Goal: Task Accomplishment & Management: Complete application form

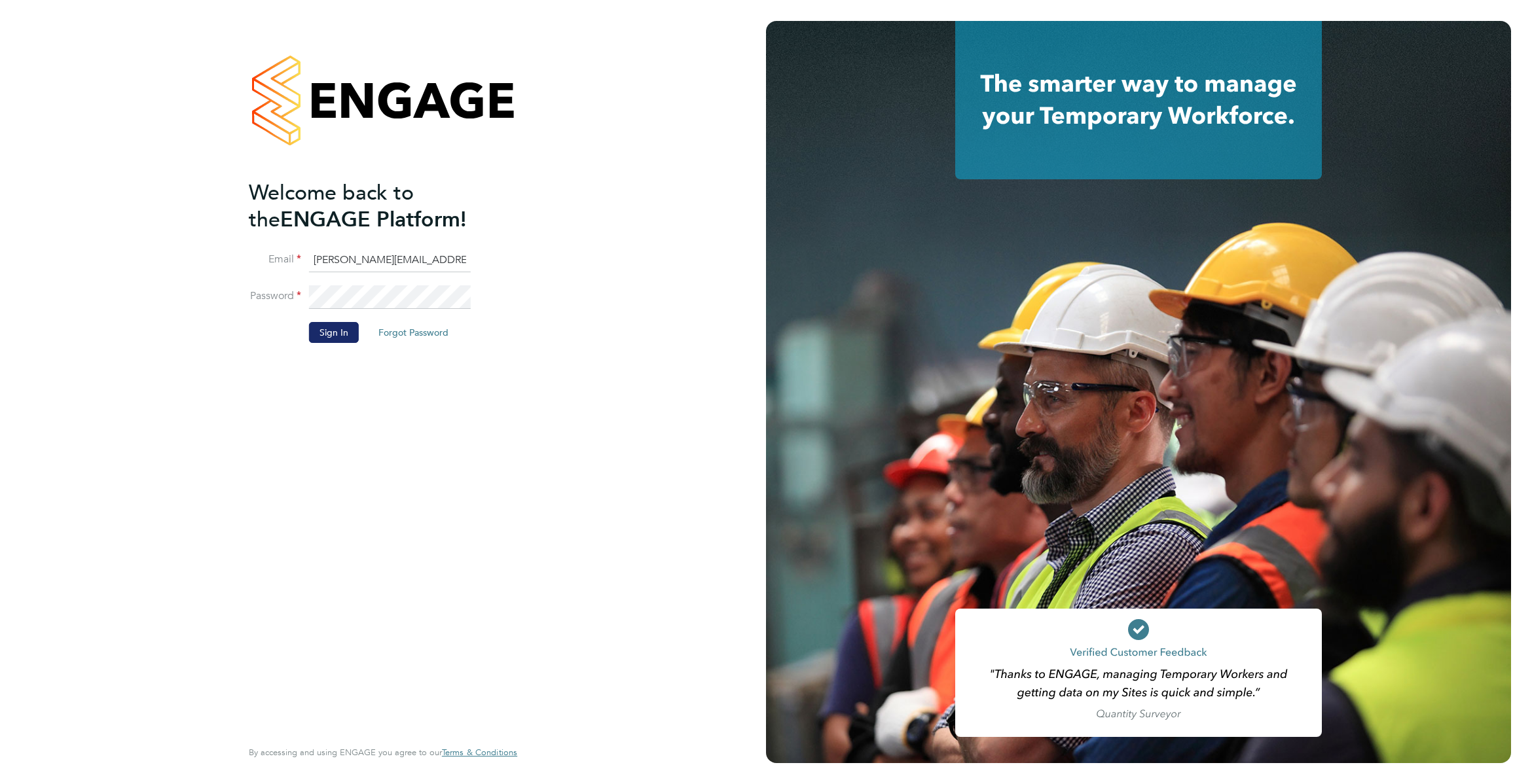
click at [316, 325] on button "Sign In" at bounding box center [333, 332] width 49 height 21
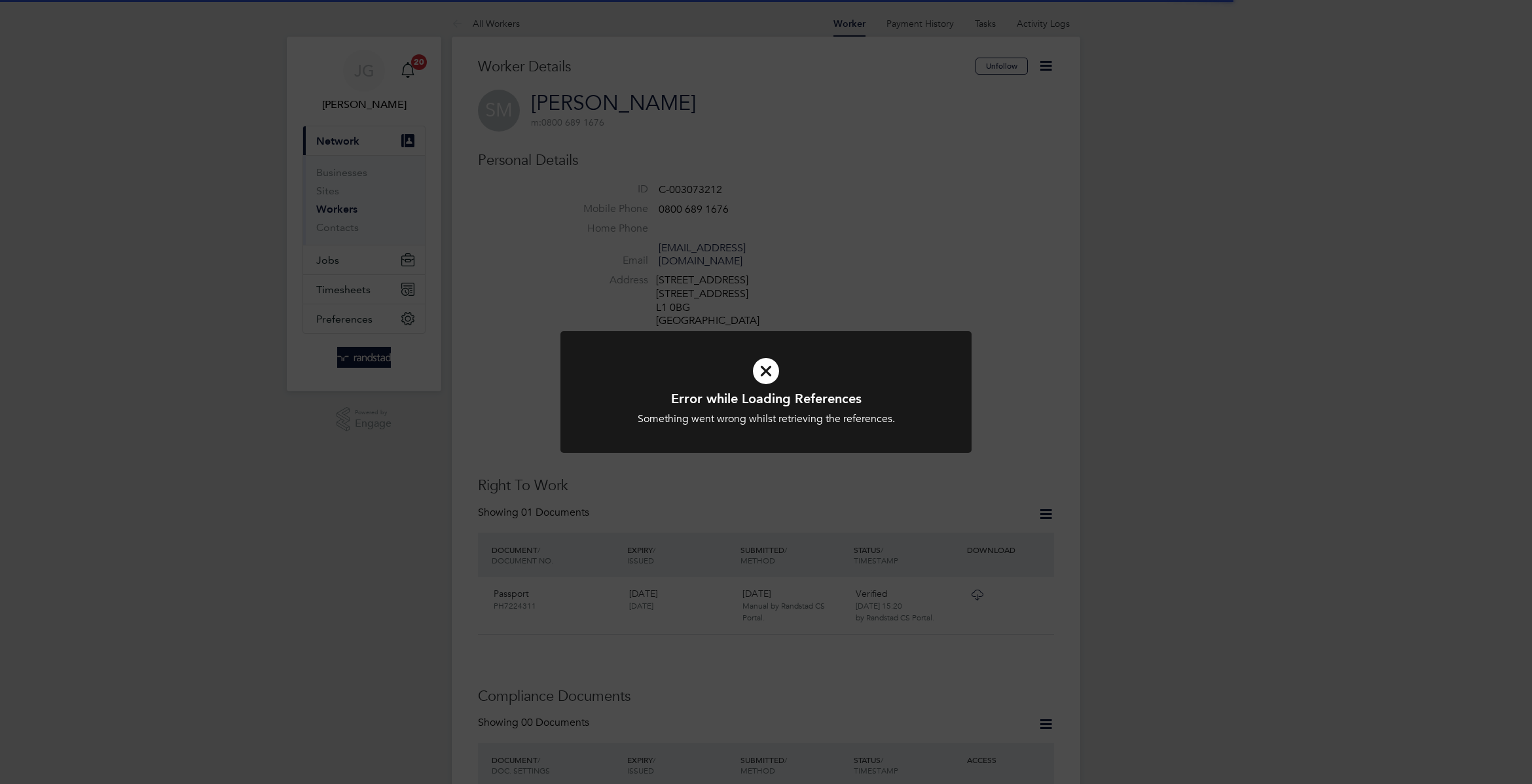
click at [672, 252] on div "Error while Loading References Something went wrong whilst retrieving the refer…" at bounding box center [766, 392] width 1532 height 784
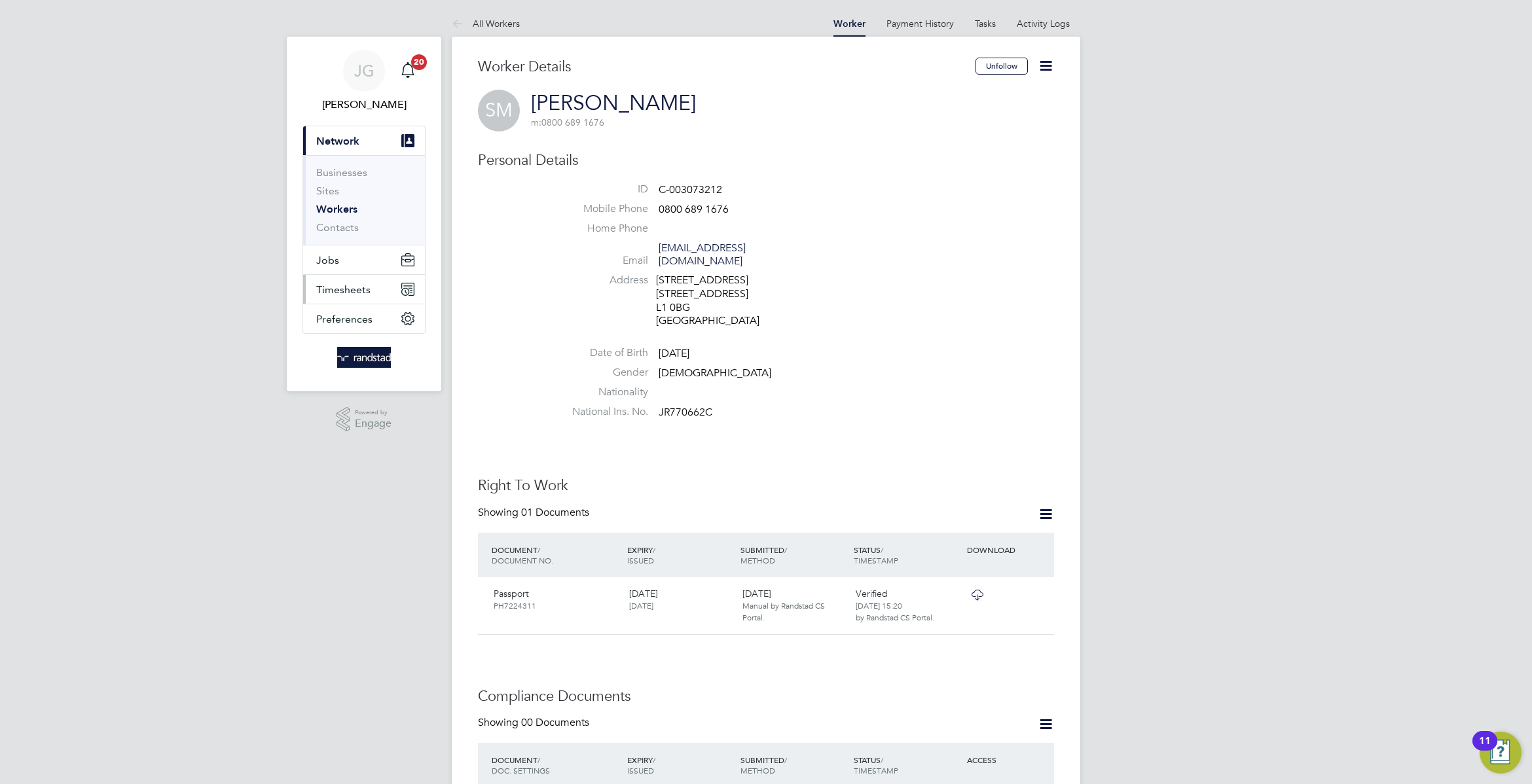
click at [360, 291] on span "Timesheets" at bounding box center [343, 289] width 54 height 12
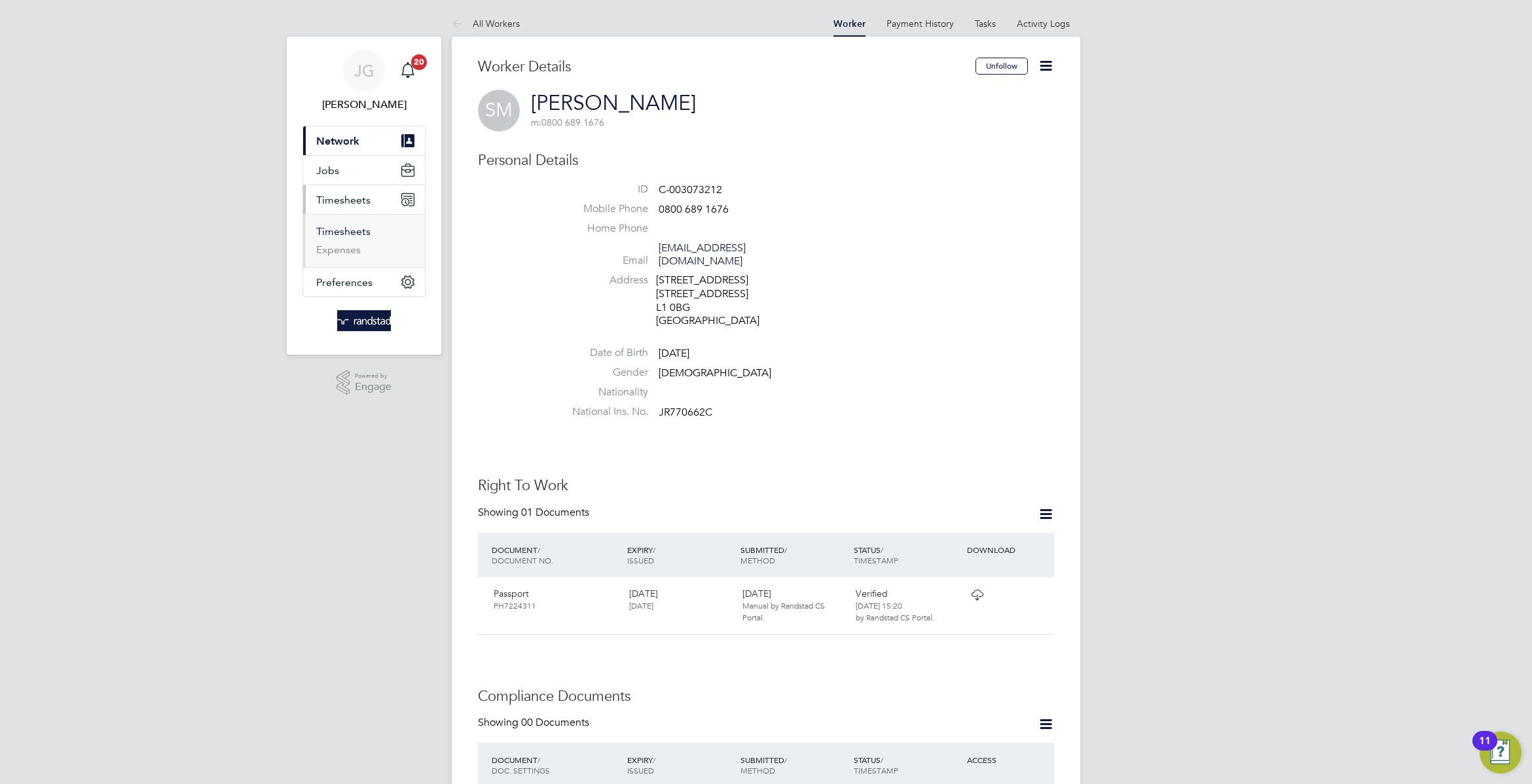
click at [362, 236] on link "Timesheets" at bounding box center [343, 231] width 54 height 12
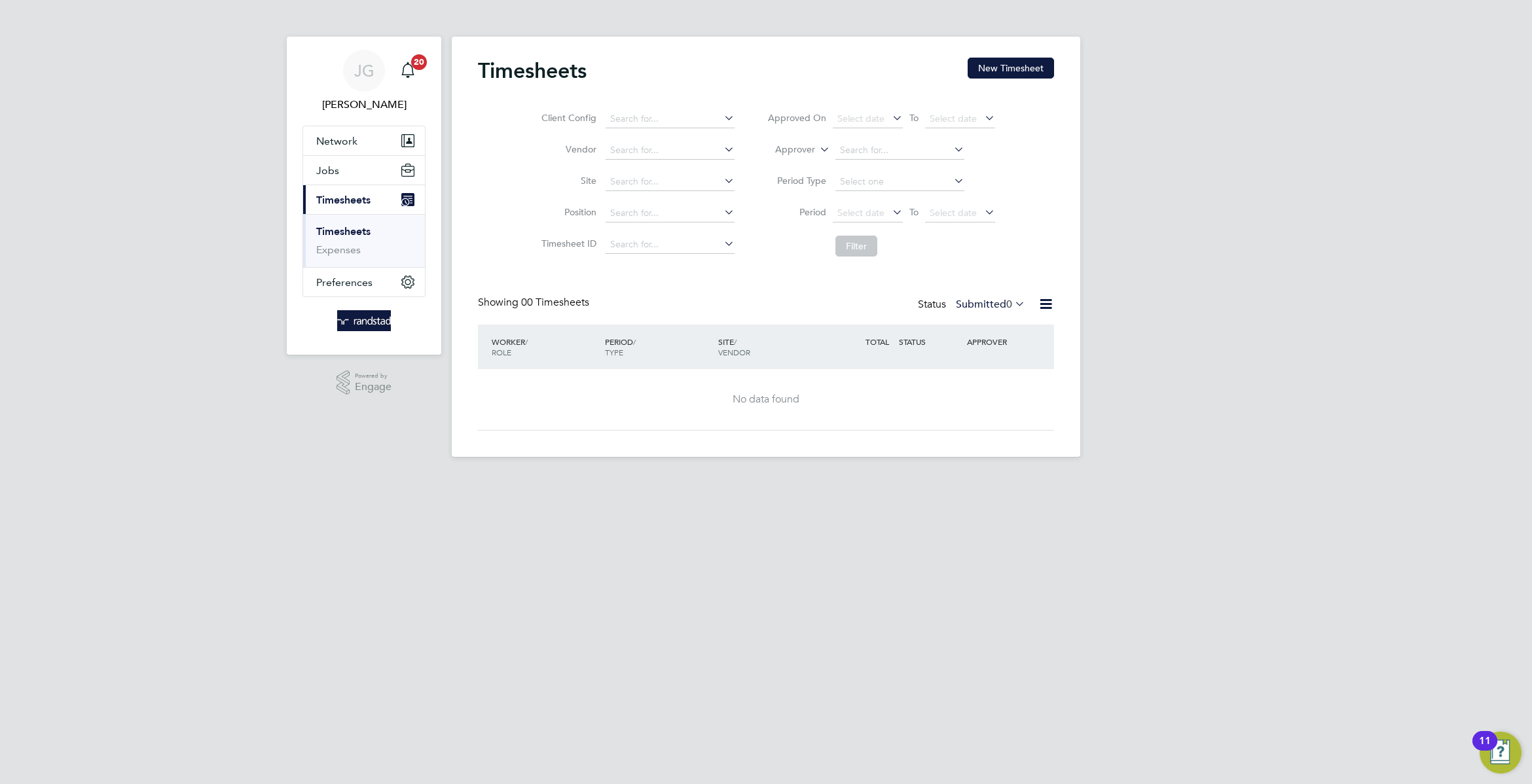
drag, startPoint x: 964, startPoint y: 82, endPoint x: 987, endPoint y: 55, distance: 35.5
click at [970, 75] on div "Timesheets New Timesheet" at bounding box center [766, 77] width 576 height 39
click at [987, 55] on div "Timesheets New Timesheet Client Config Vendor Site Position Timesheet ID Approv…" at bounding box center [766, 246] width 628 height 420
click at [993, 61] on button "New Timesheet" at bounding box center [1011, 68] width 87 height 21
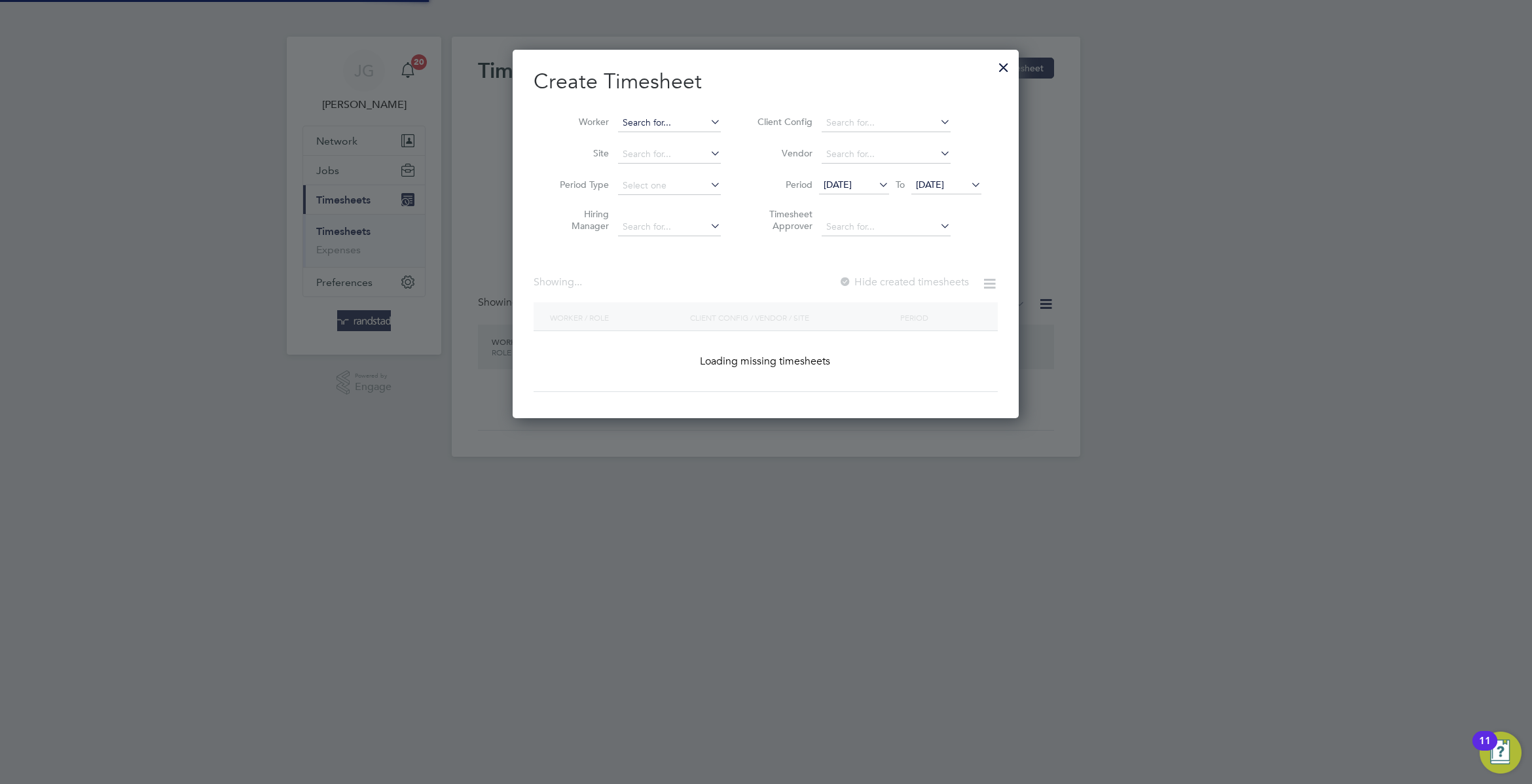
scroll to position [370, 506]
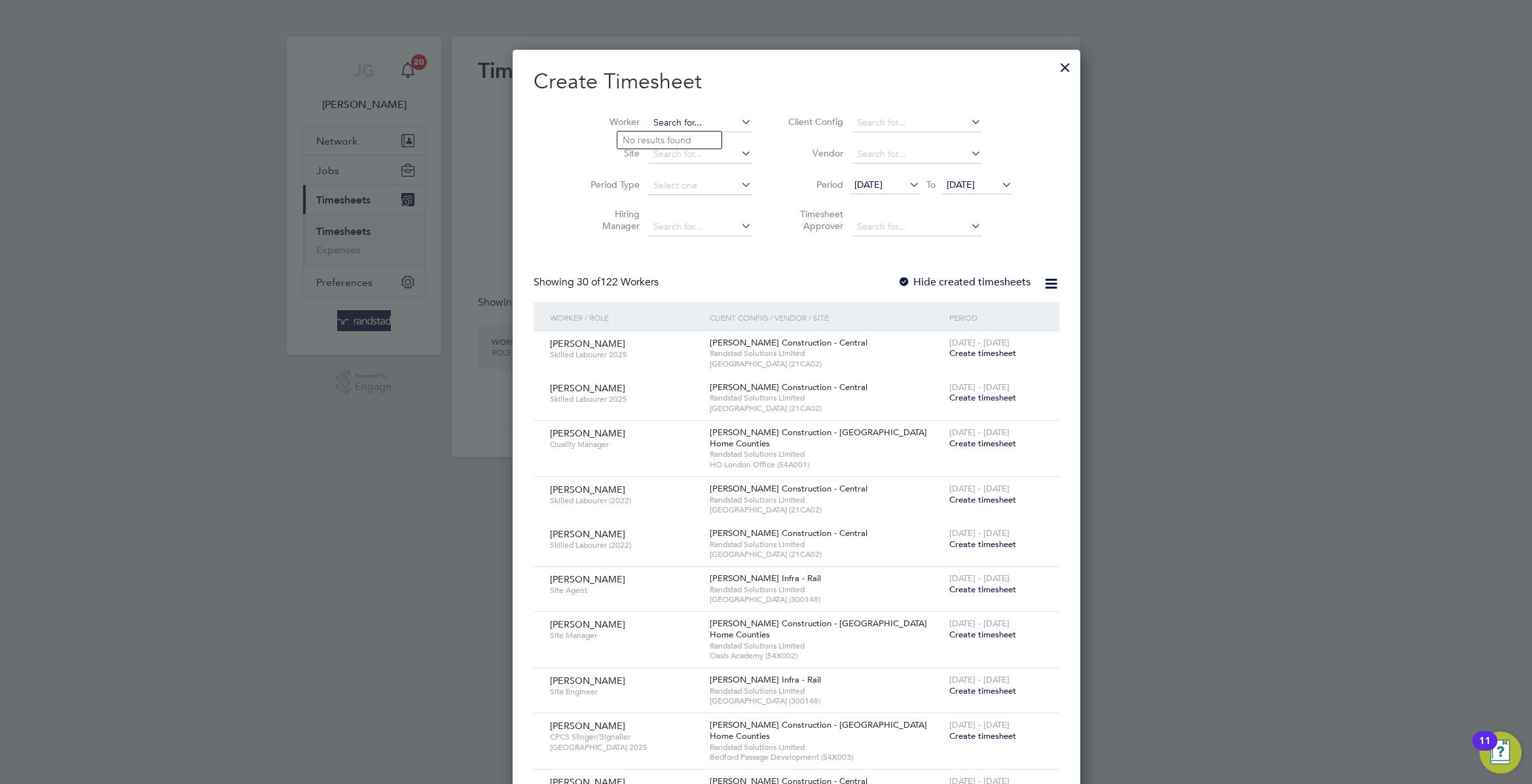
click at [649, 122] on input at bounding box center [700, 123] width 103 height 19
click at [669, 167] on li "[PERSON_NAME]" at bounding box center [697, 158] width 161 height 18
type input "[PERSON_NAME]"
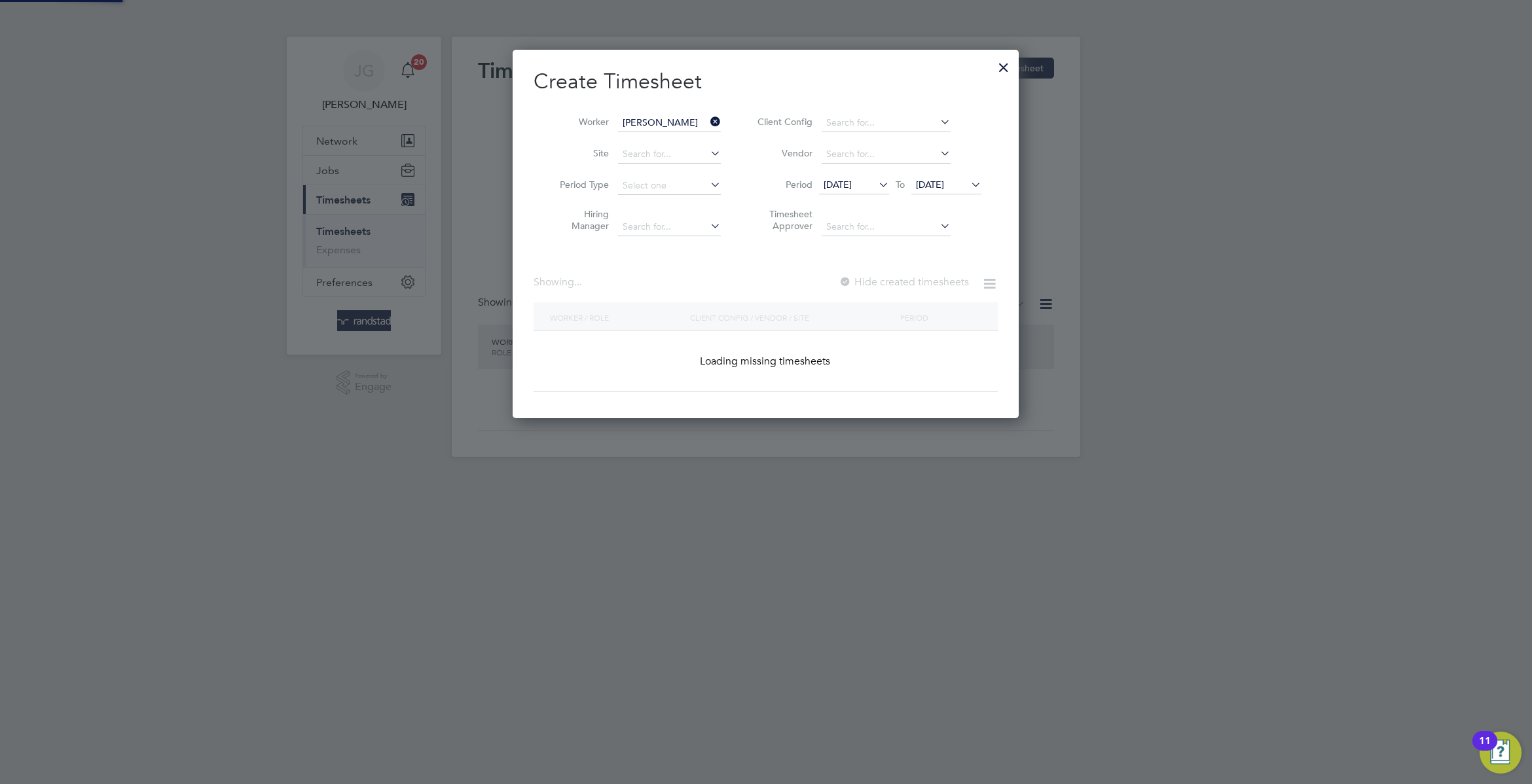
scroll to position [355, 506]
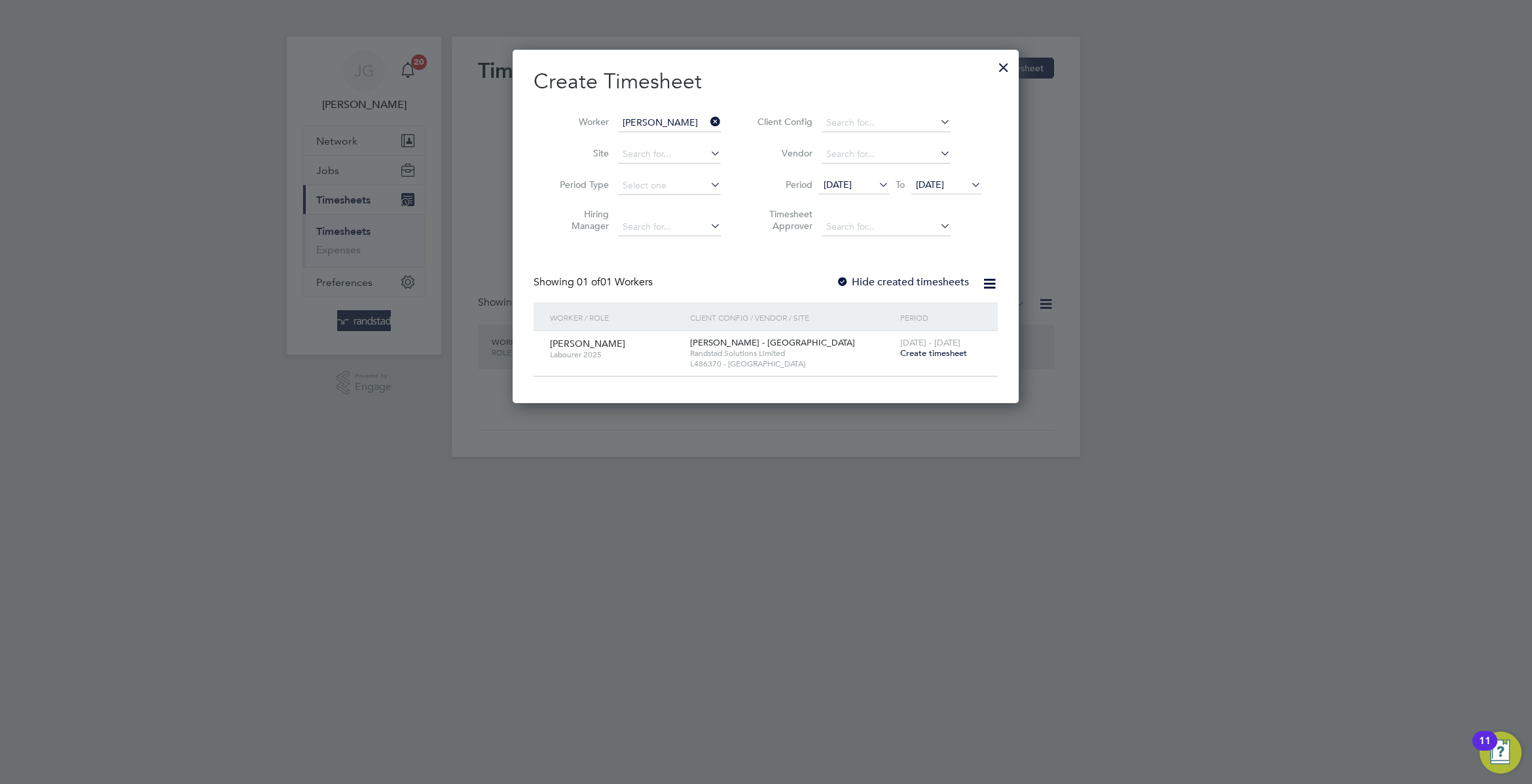
click at [918, 280] on label "Hide created timesheets" at bounding box center [903, 282] width 133 height 13
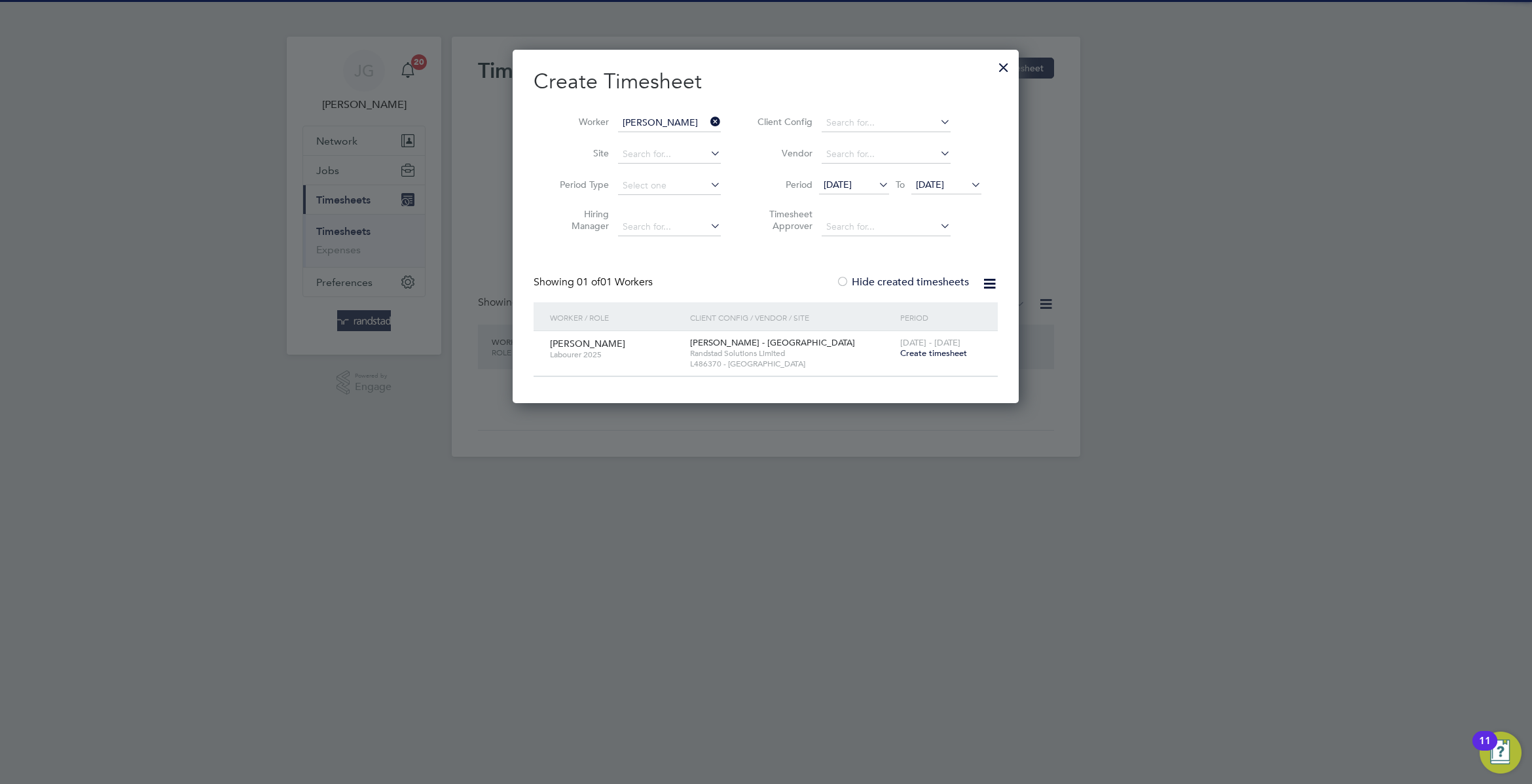
click at [945, 187] on span "[DATE]" at bounding box center [930, 185] width 28 height 12
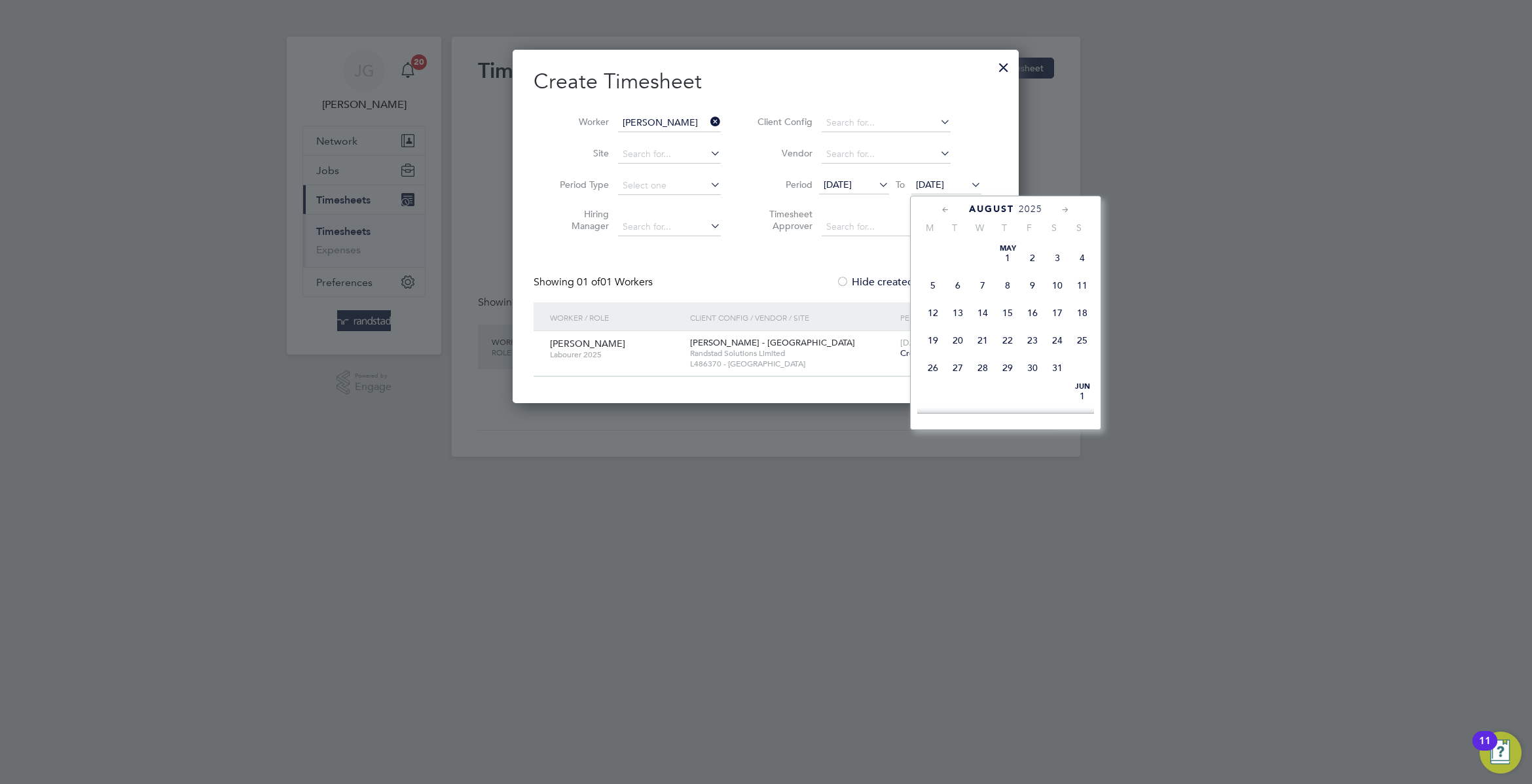
scroll to position [532, 0]
click at [1037, 290] on span "29" at bounding box center [1032, 277] width 25 height 25
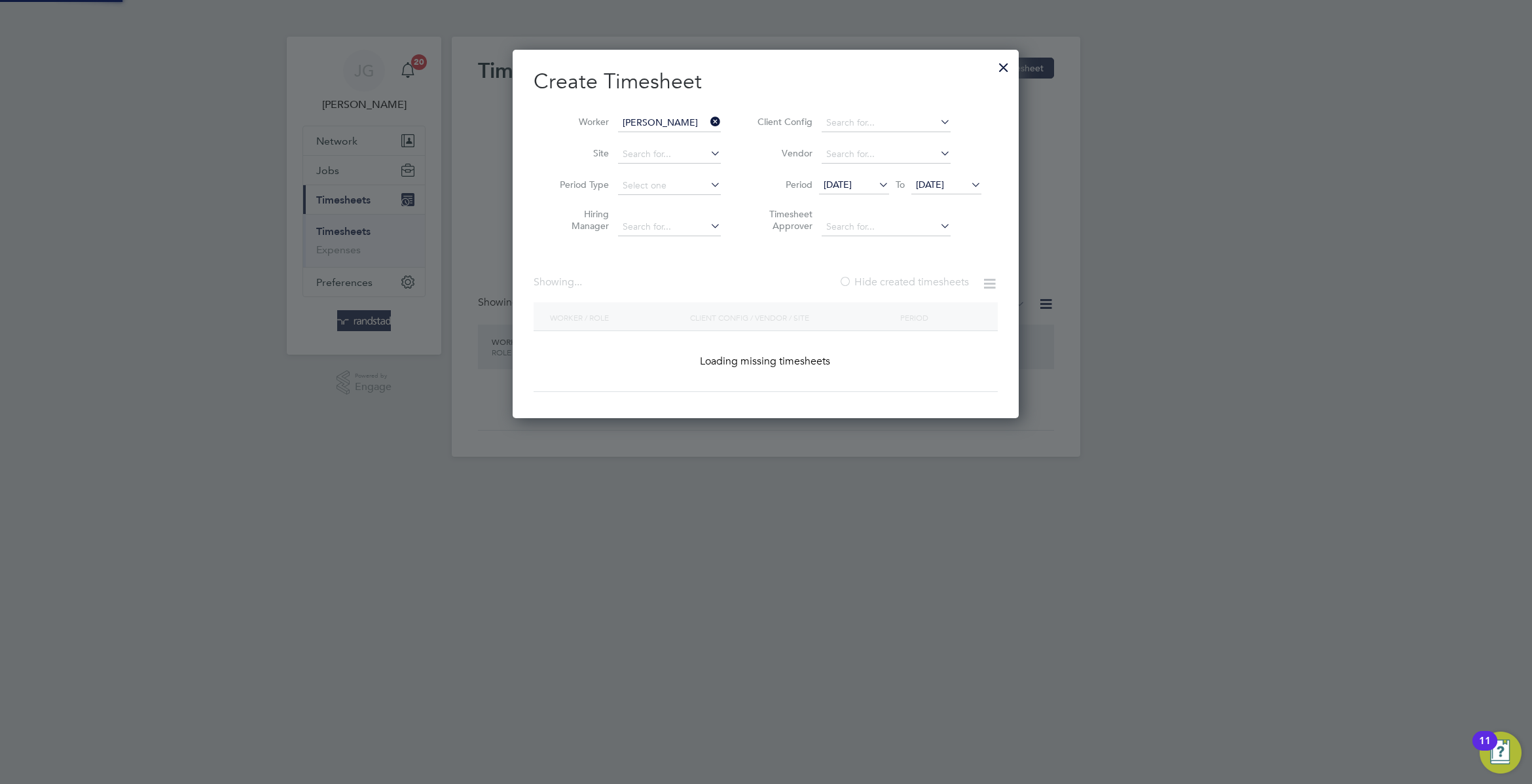
scroll to position [400, 506]
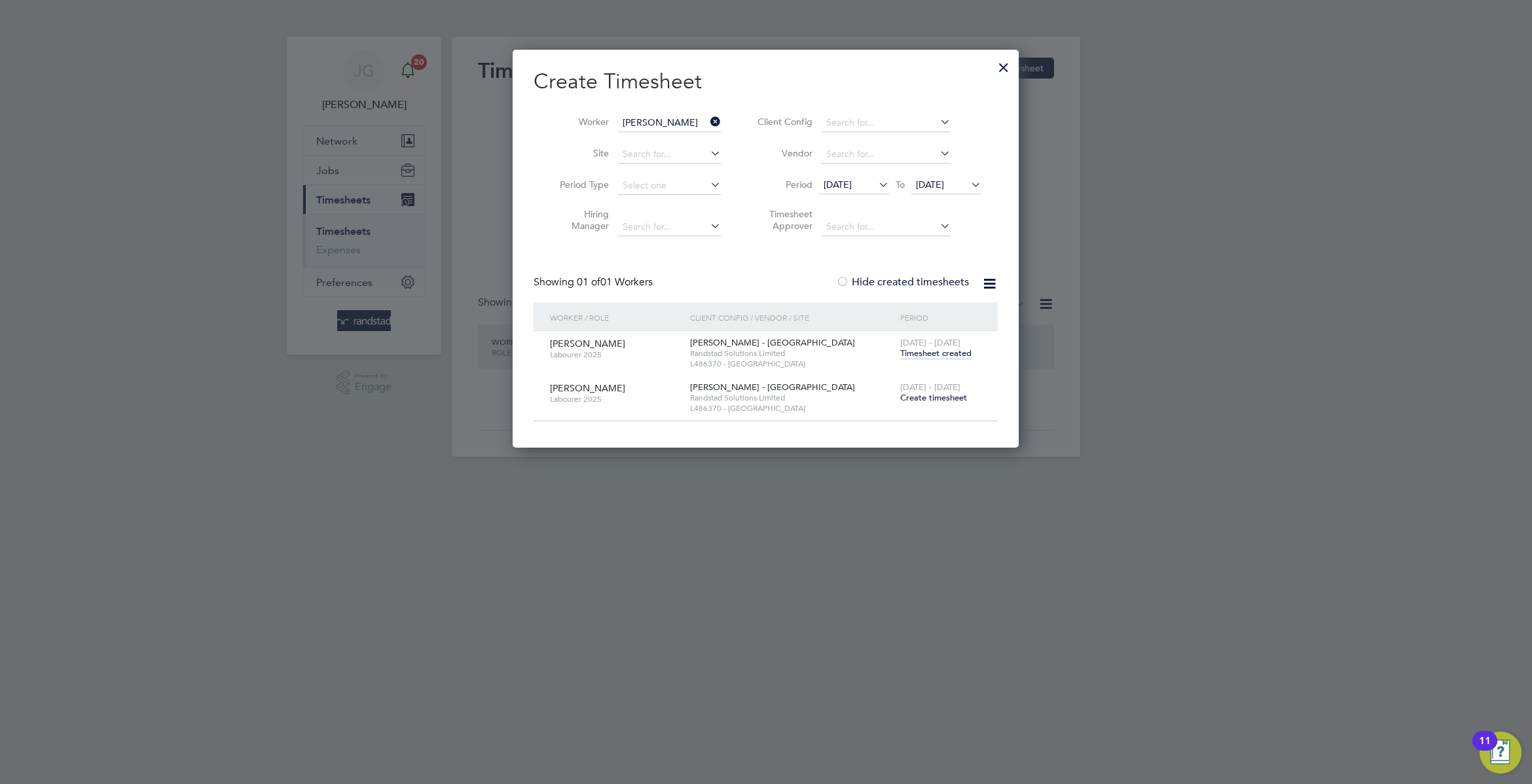
click at [964, 357] on span "Timesheet created" at bounding box center [936, 353] width 72 height 12
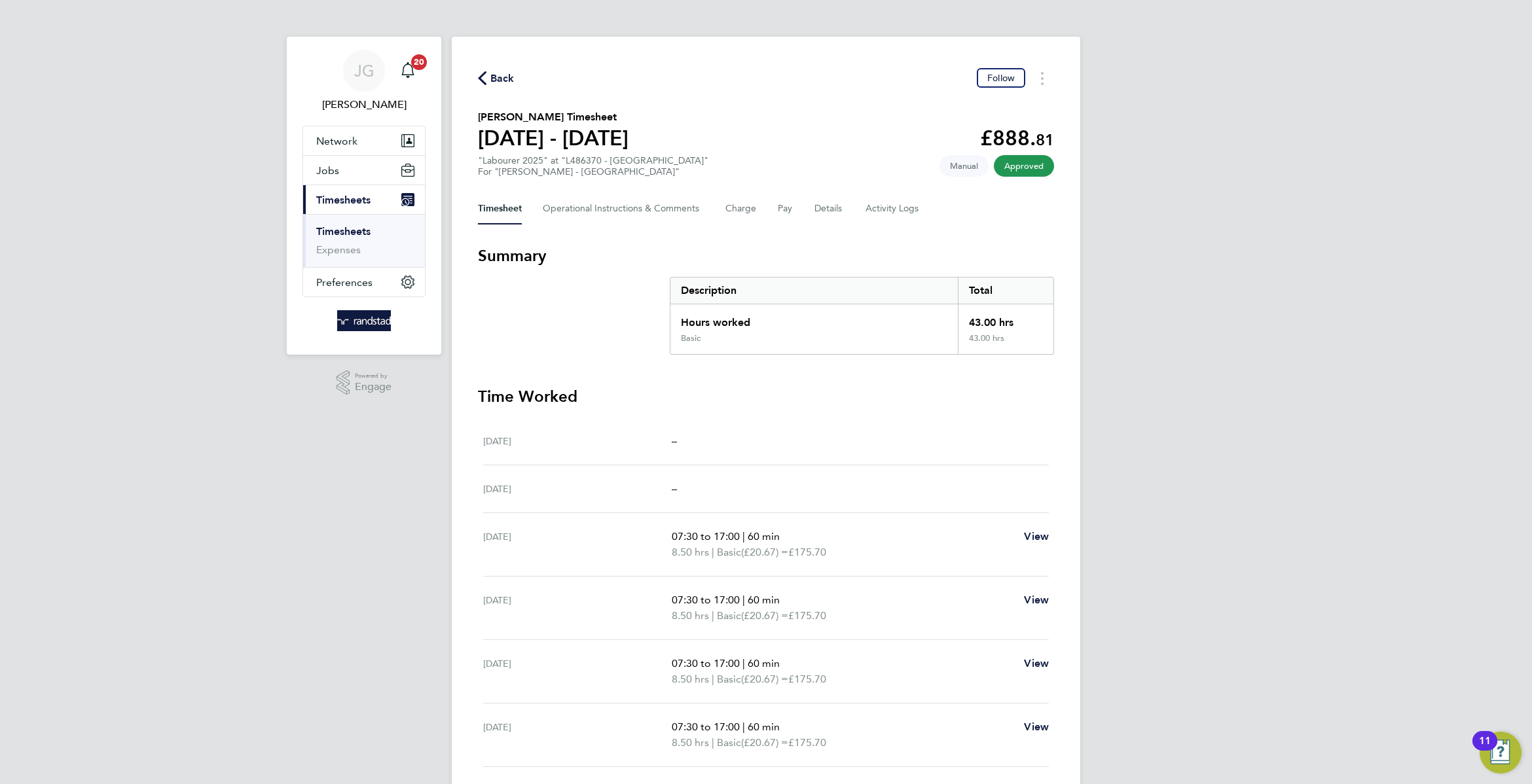
click at [507, 72] on span "Back" at bounding box center [503, 78] width 24 height 16
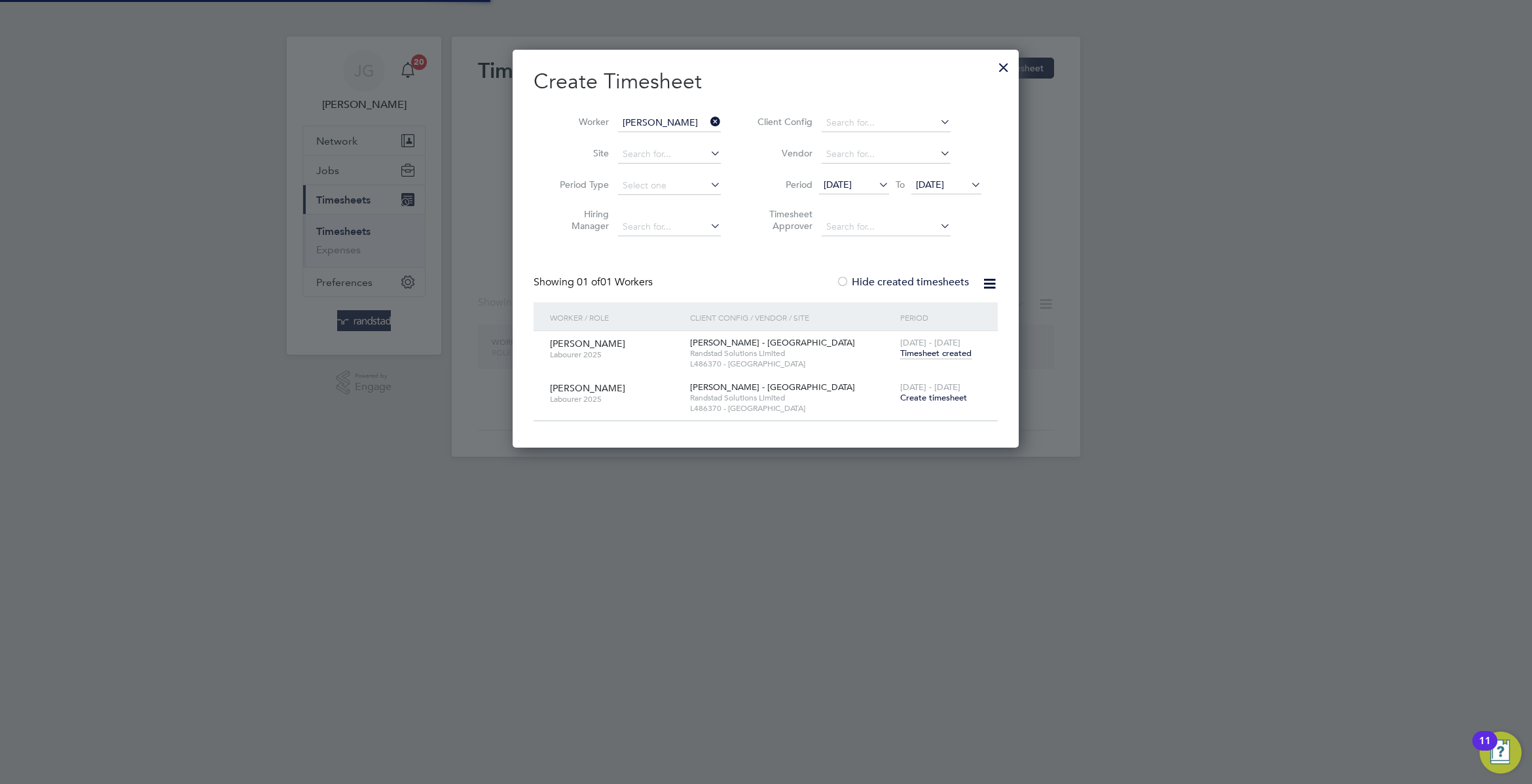
scroll to position [400, 506]
click at [961, 403] on span "Create timesheet" at bounding box center [934, 398] width 67 height 11
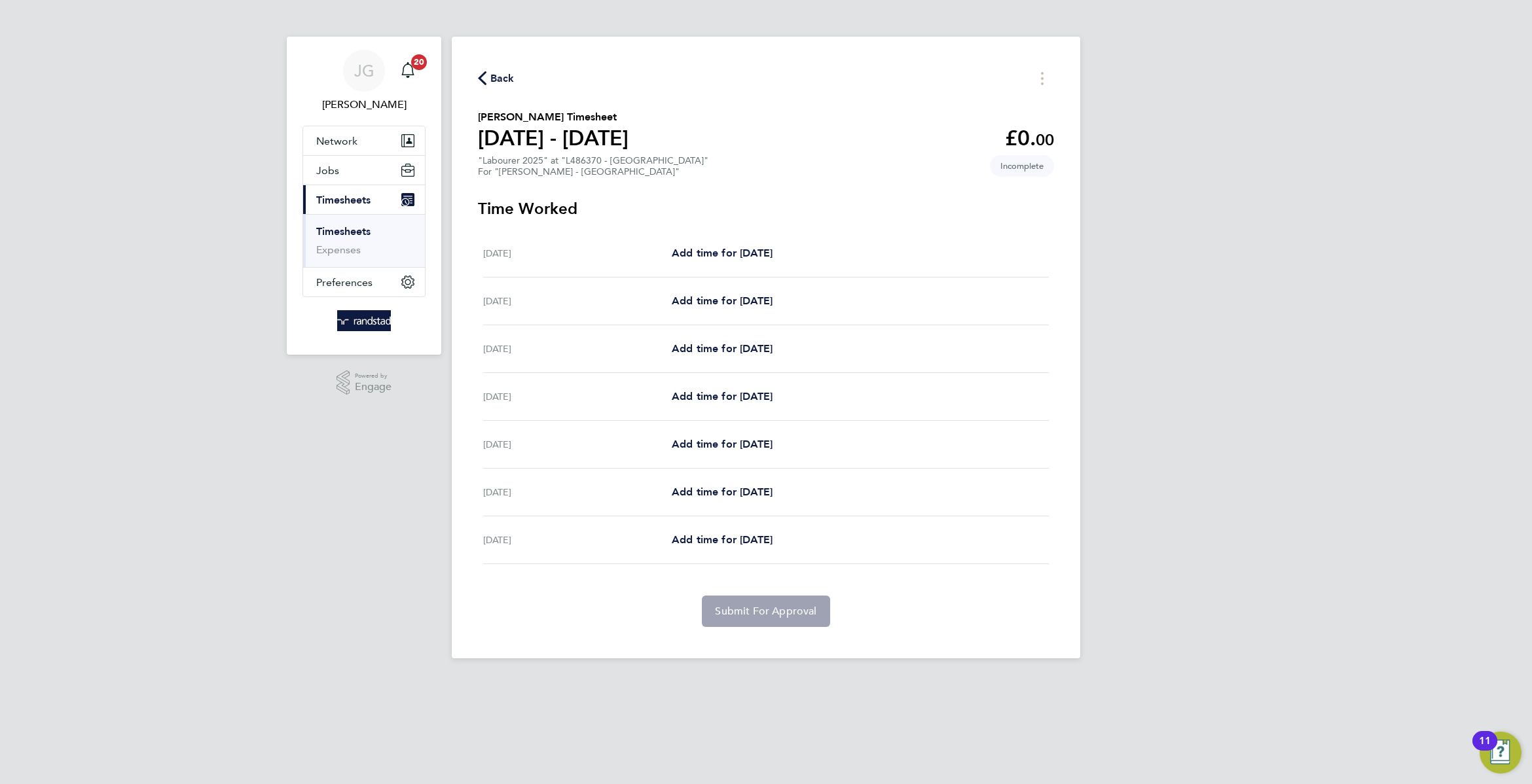
click at [726, 195] on div "Back [PERSON_NAME] Timesheet [DATE] - [DATE] £0. 00 "Labourer 2025" at "L486370…" at bounding box center [766, 347] width 628 height 622
click at [1045, 69] on button "Timesheets Menu" at bounding box center [1042, 78] width 23 height 21
click at [892, 166] on section "[PERSON_NAME] Timesheet [DATE] - [DATE] £0. 00 "Labourer 2025" at "L486370 - [G…" at bounding box center [766, 143] width 576 height 68
click at [721, 247] on span "Add time for [DATE]" at bounding box center [722, 253] width 101 height 12
select select "60"
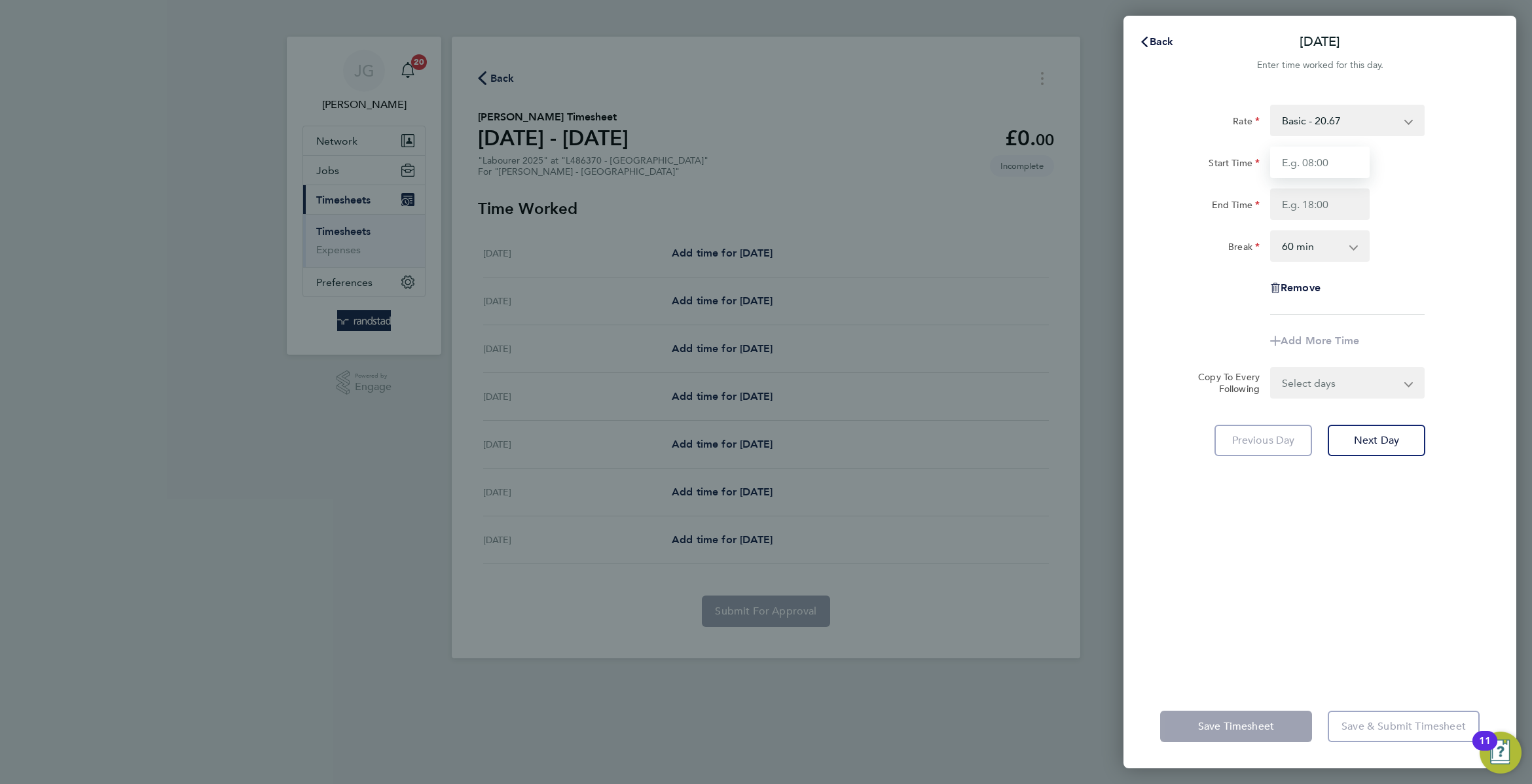
click at [1335, 163] on input "Start Time" at bounding box center [1319, 162] width 100 height 32
click at [1335, 130] on select "Basic - 20.67 Overtime - 29.71" at bounding box center [1340, 120] width 136 height 29
select select "60"
click at [1346, 159] on input "Start Time" at bounding box center [1319, 162] width 100 height 32
type input "07:30"
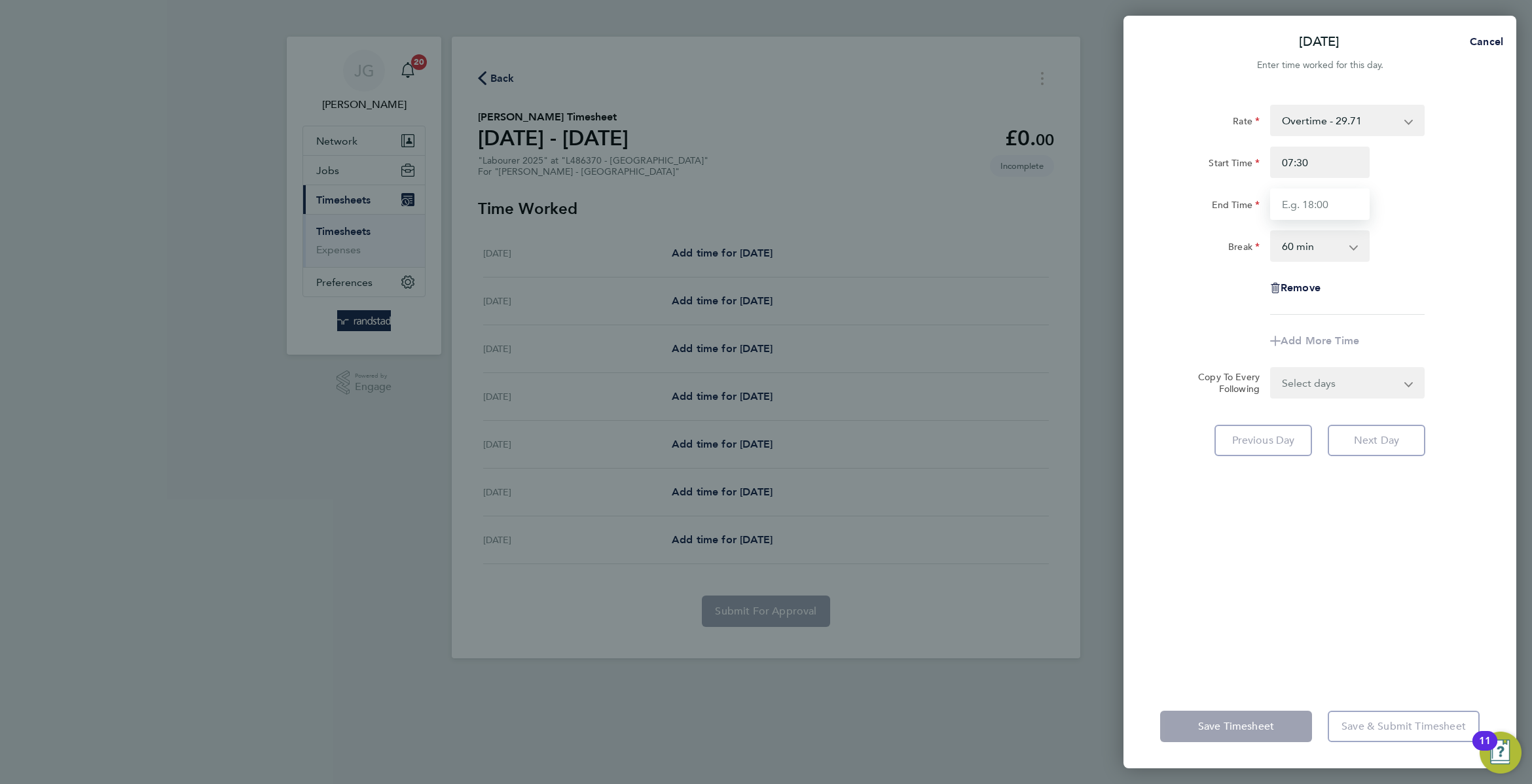
click at [1363, 188] on input "End Time" at bounding box center [1319, 204] width 100 height 32
click at [1395, 193] on div "End Time" at bounding box center [1320, 204] width 330 height 32
click at [1358, 199] on input "End Time" at bounding box center [1319, 204] width 100 height 32
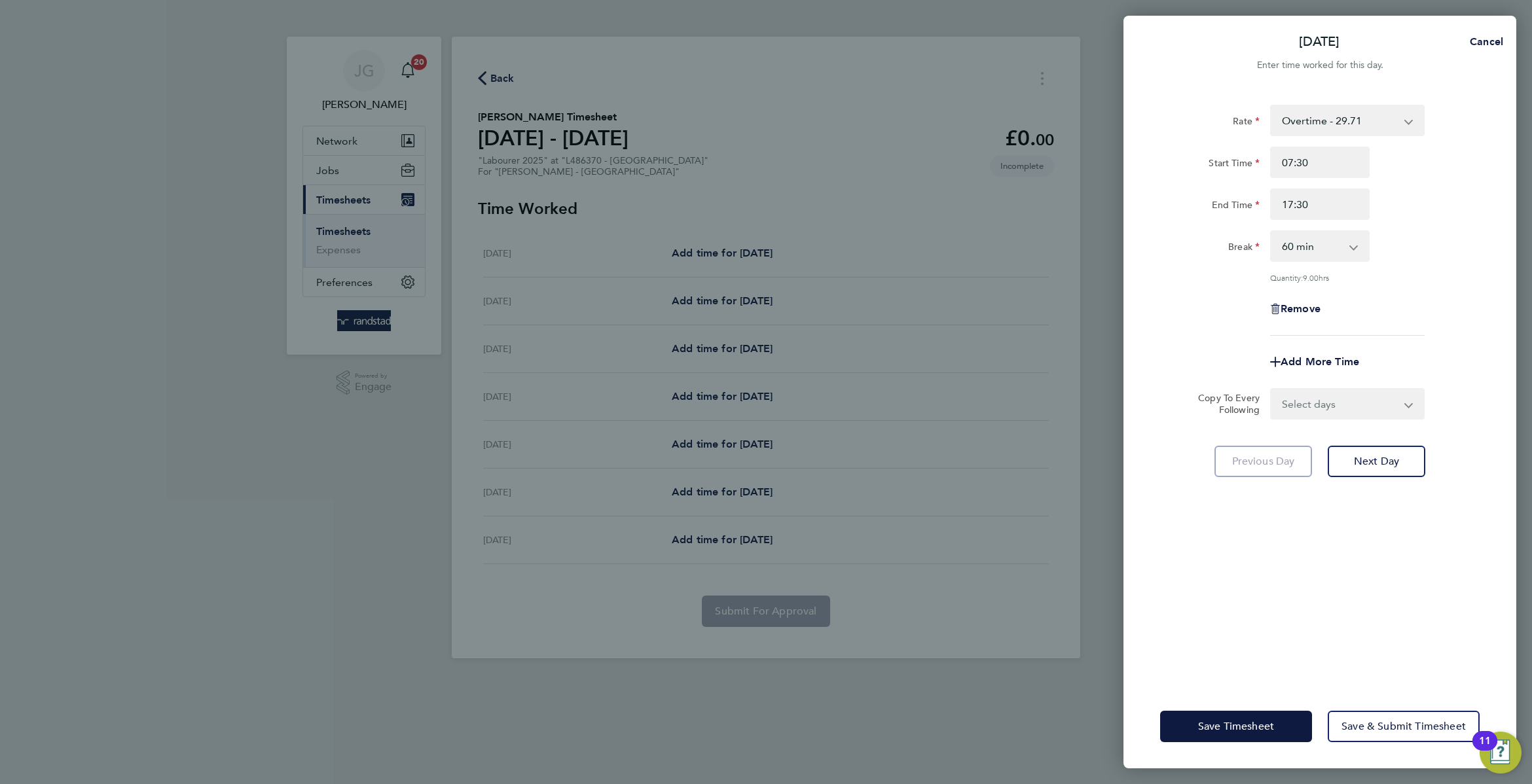
click at [1474, 172] on div "Start Time 07:30" at bounding box center [1320, 162] width 330 height 32
click at [1365, 234] on app-icon-cross-button at bounding box center [1360, 246] width 16 height 29
click at [1353, 246] on app-icon-cross-button at bounding box center [1360, 246] width 16 height 29
click at [1343, 205] on input "17:30" at bounding box center [1319, 204] width 100 height 32
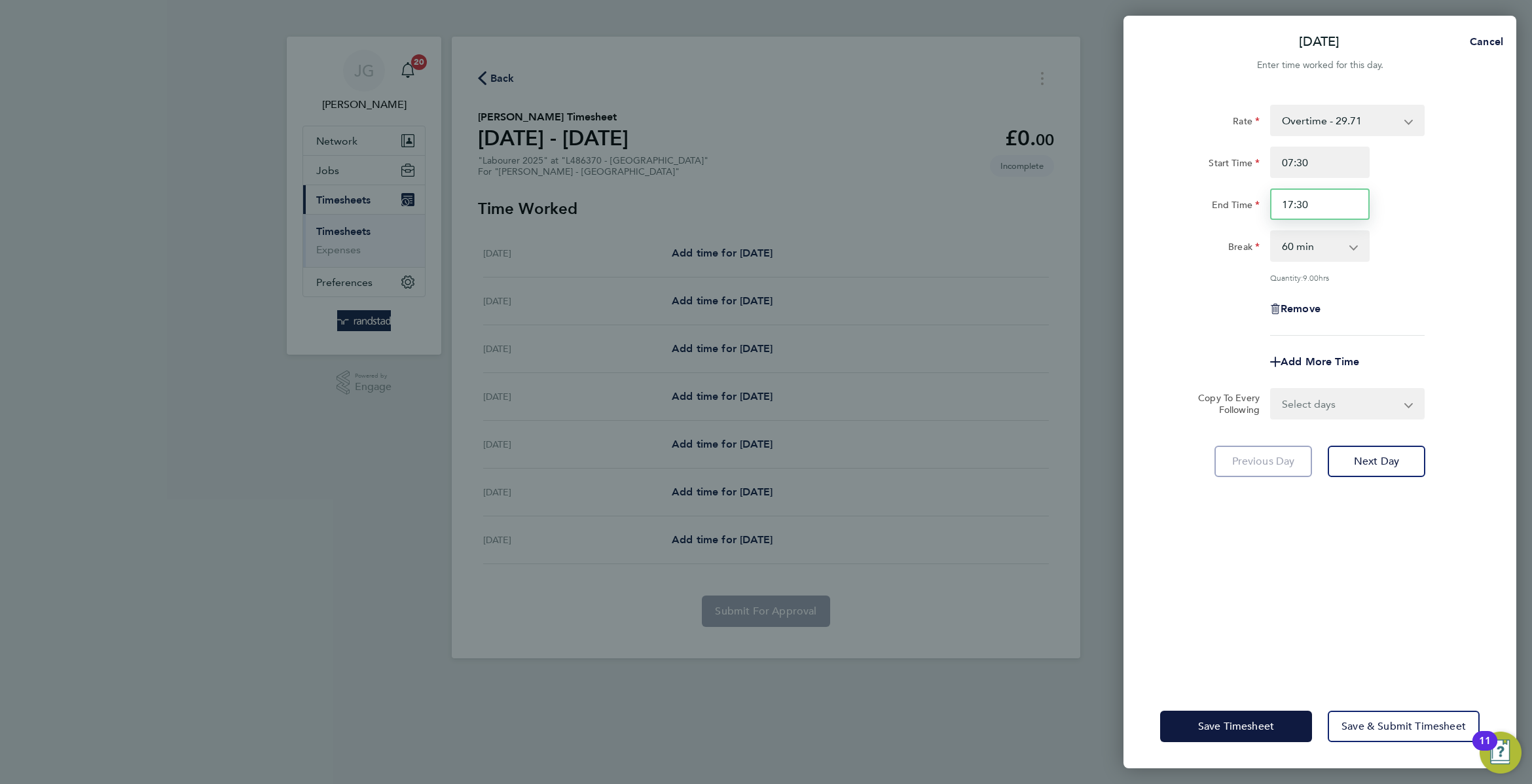
click at [1343, 205] on input "17:30" at bounding box center [1319, 204] width 100 height 32
click at [1395, 194] on div "End Time 18:30" at bounding box center [1320, 204] width 330 height 32
click at [1362, 250] on app-icon-cross-button at bounding box center [1360, 246] width 16 height 29
click at [1333, 252] on select "0 min 15 min 30 min 45 min 60 min 75 min 90 min" at bounding box center [1312, 246] width 81 height 29
click at [1347, 197] on input "18:30" at bounding box center [1319, 204] width 100 height 32
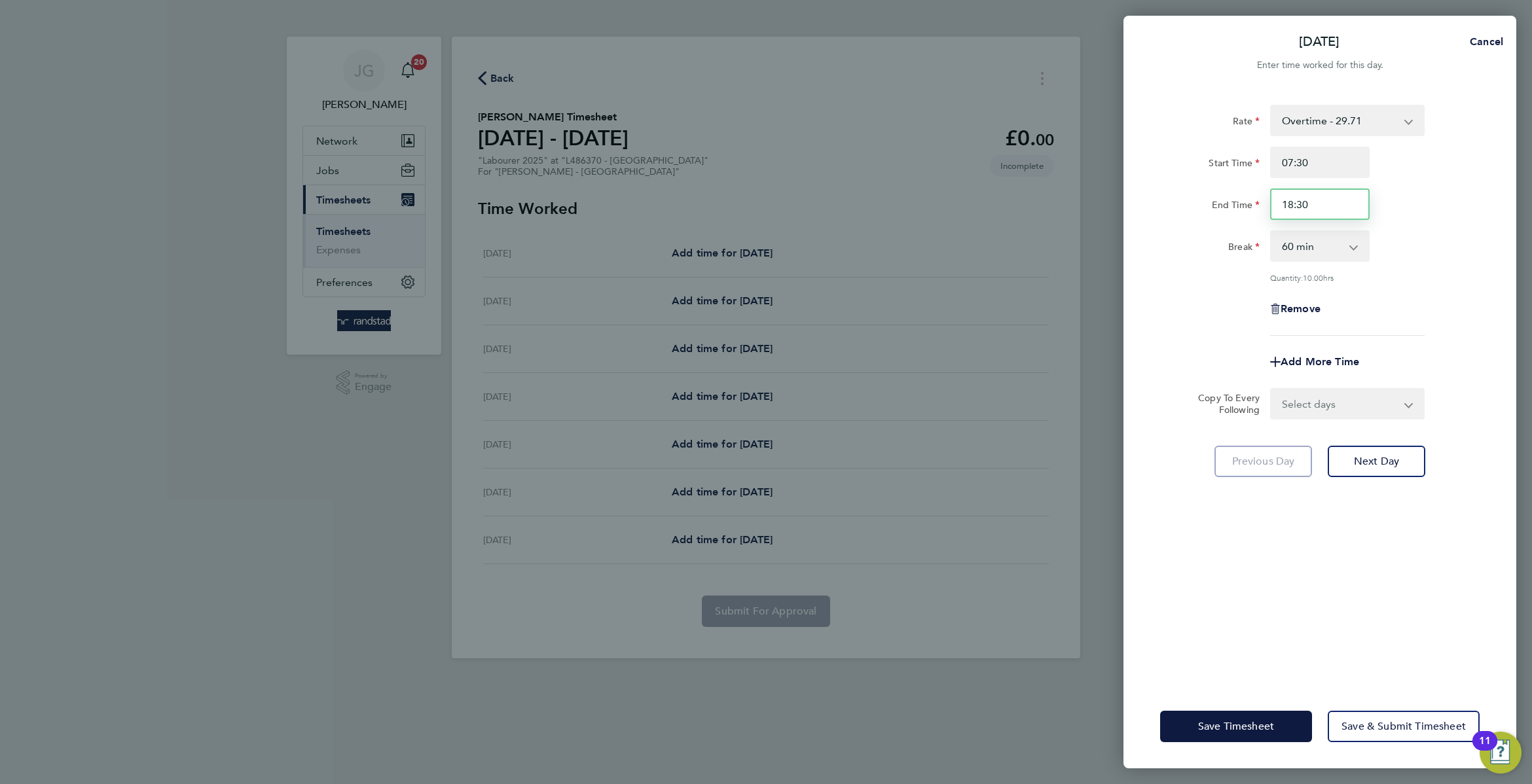
click at [1347, 197] on input "18:30" at bounding box center [1319, 204] width 100 height 32
click at [1397, 171] on div "Start Time 07:30" at bounding box center [1320, 162] width 330 height 32
click at [1335, 210] on input "19:00" at bounding box center [1319, 204] width 100 height 32
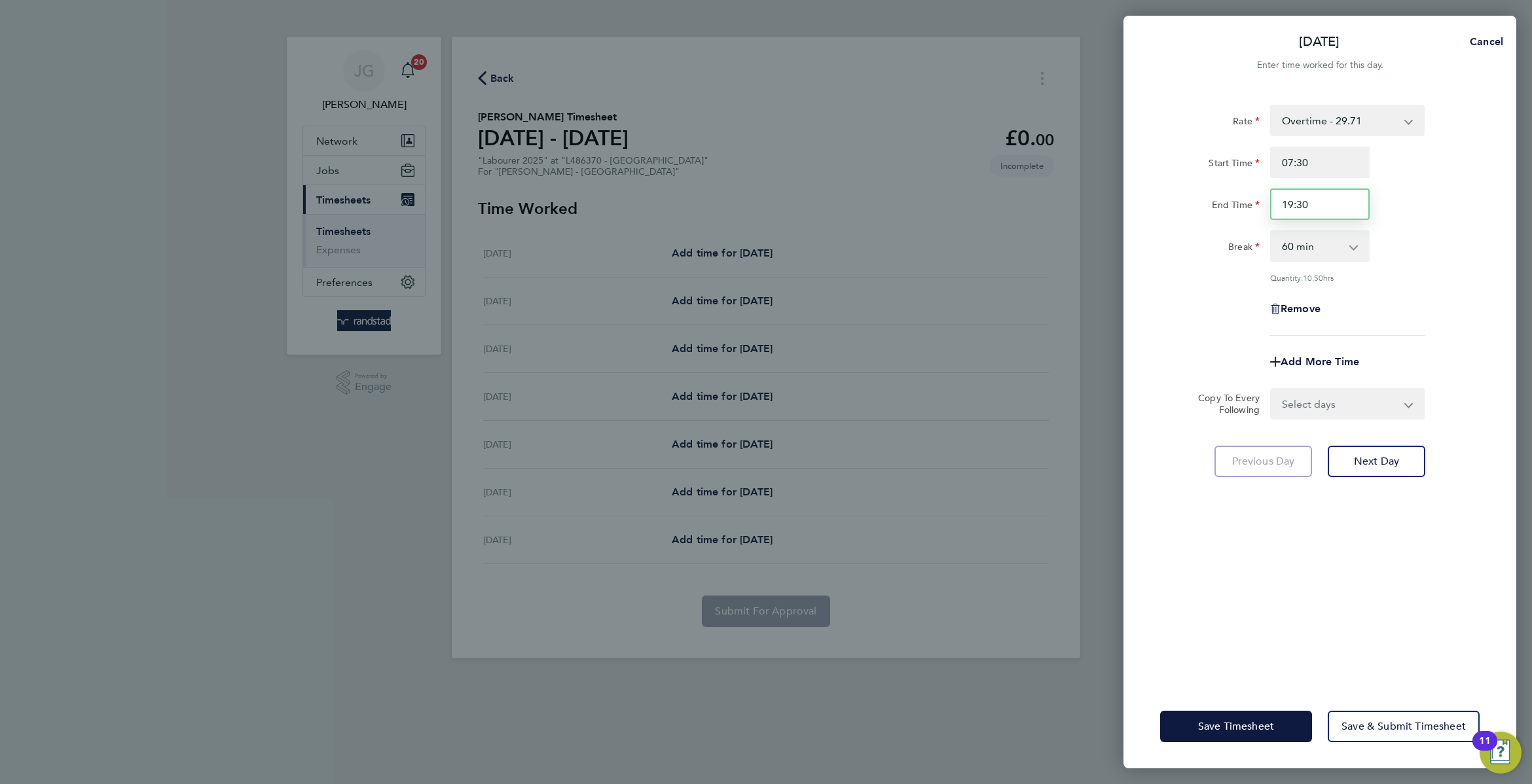
type input "19:30"
click at [1439, 175] on div "Start Time 07:30" at bounding box center [1320, 162] width 330 height 32
click at [1390, 127] on select "Overtime - 29.71 Basic - 20.67" at bounding box center [1340, 120] width 136 height 29
select select "60"
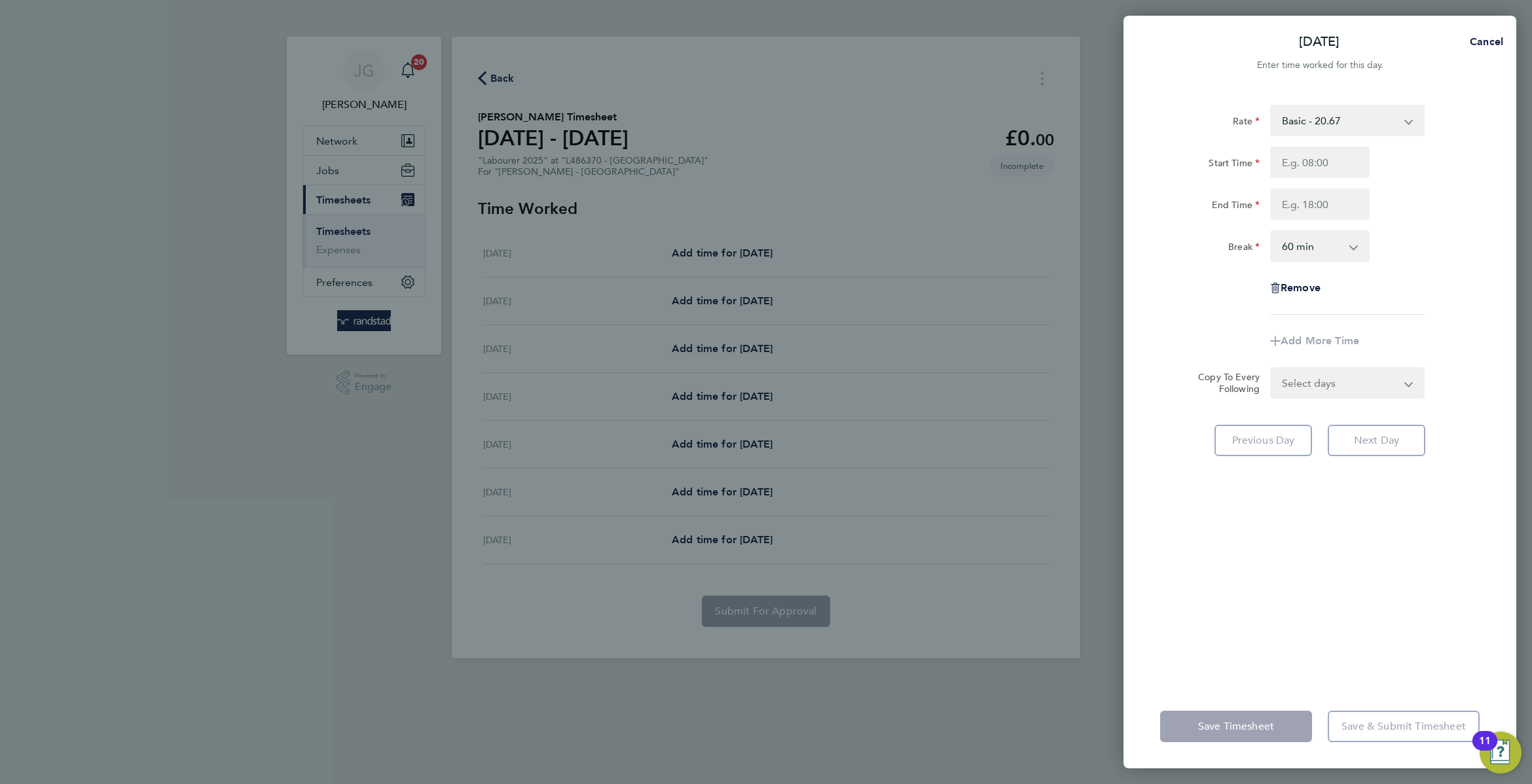
click at [1352, 117] on select "Basic - 20.67 Overtime - 29.71" at bounding box center [1340, 120] width 136 height 29
select select "60"
click at [1330, 185] on div "Start Time End Time" at bounding box center [1320, 183] width 330 height 74
click at [1323, 177] on input "Start Time" at bounding box center [1319, 162] width 100 height 32
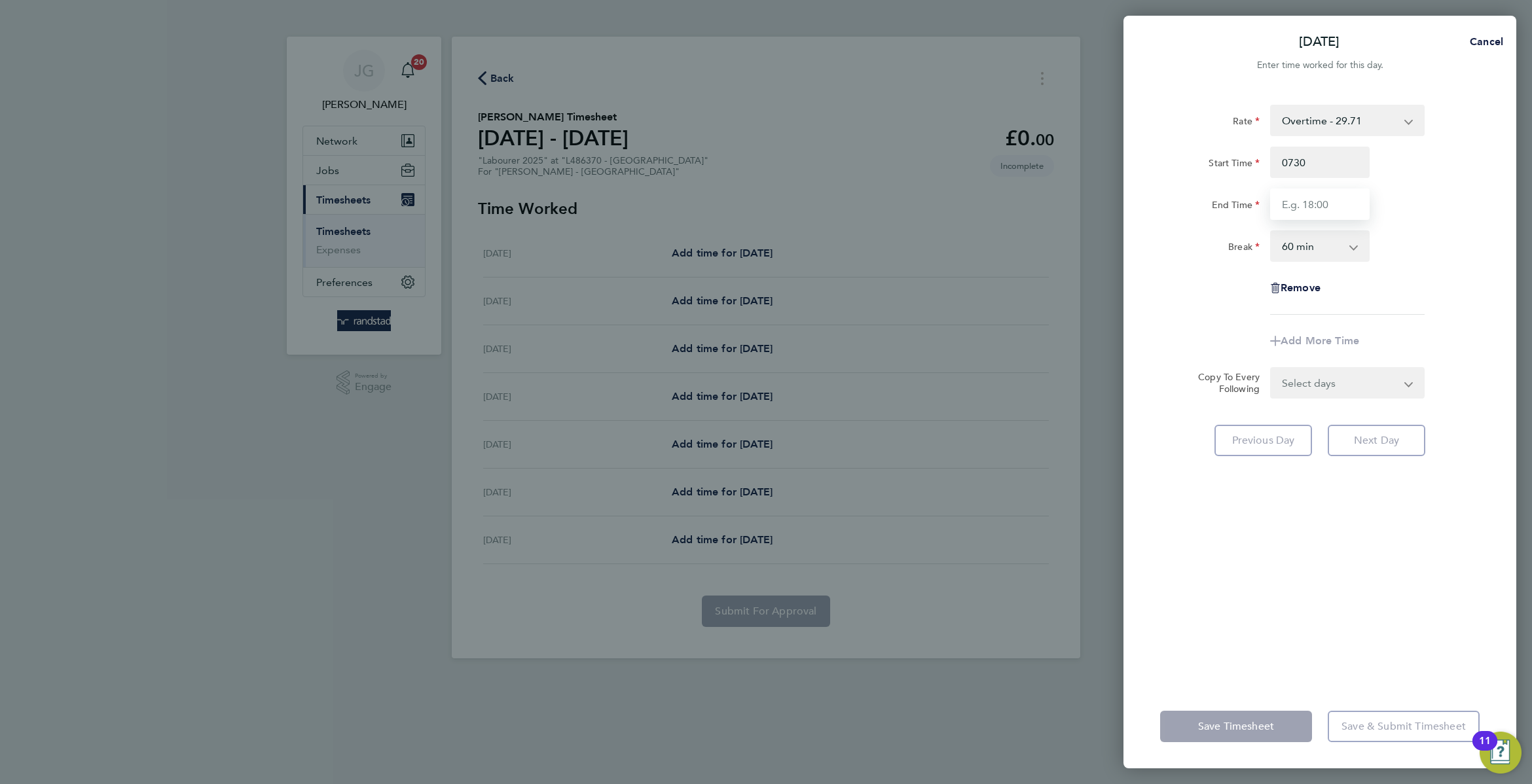
type input "07:30"
click at [1324, 192] on input "End Time" at bounding box center [1319, 204] width 100 height 32
type input "19:30"
click at [1382, 200] on div "End Time 19:30" at bounding box center [1320, 204] width 330 height 32
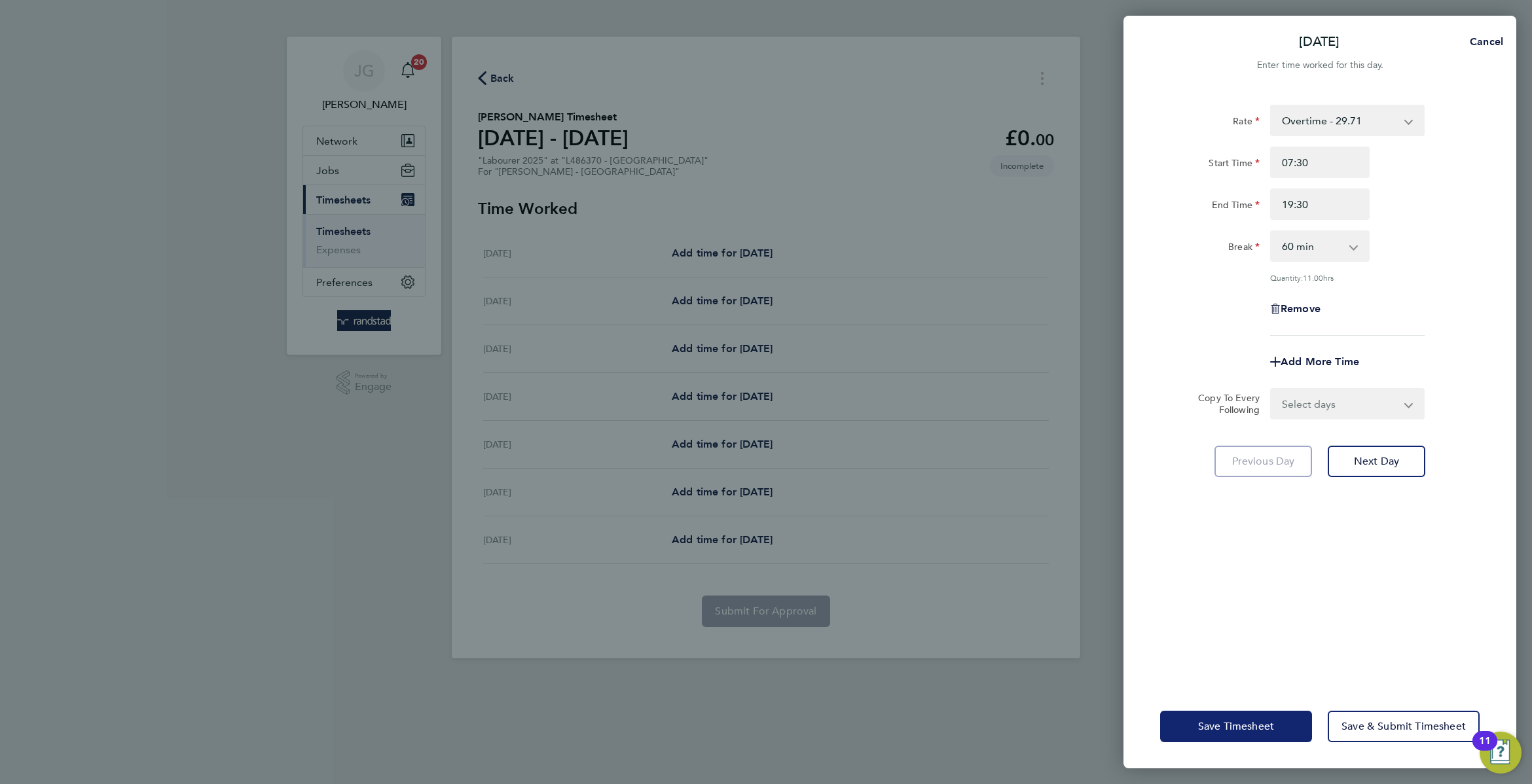
click at [1194, 722] on button "Save Timesheet" at bounding box center [1235, 727] width 152 height 32
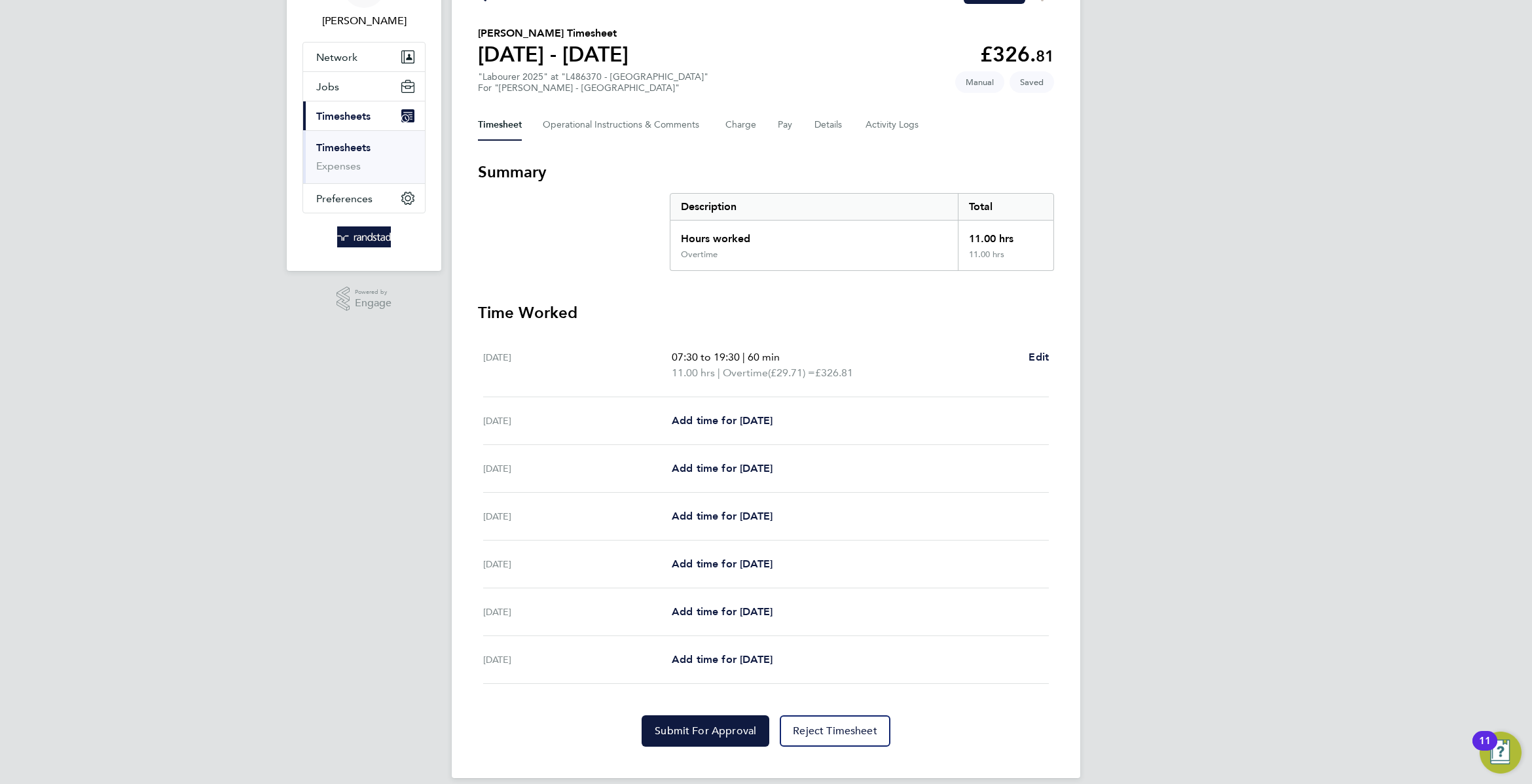
scroll to position [100, 0]
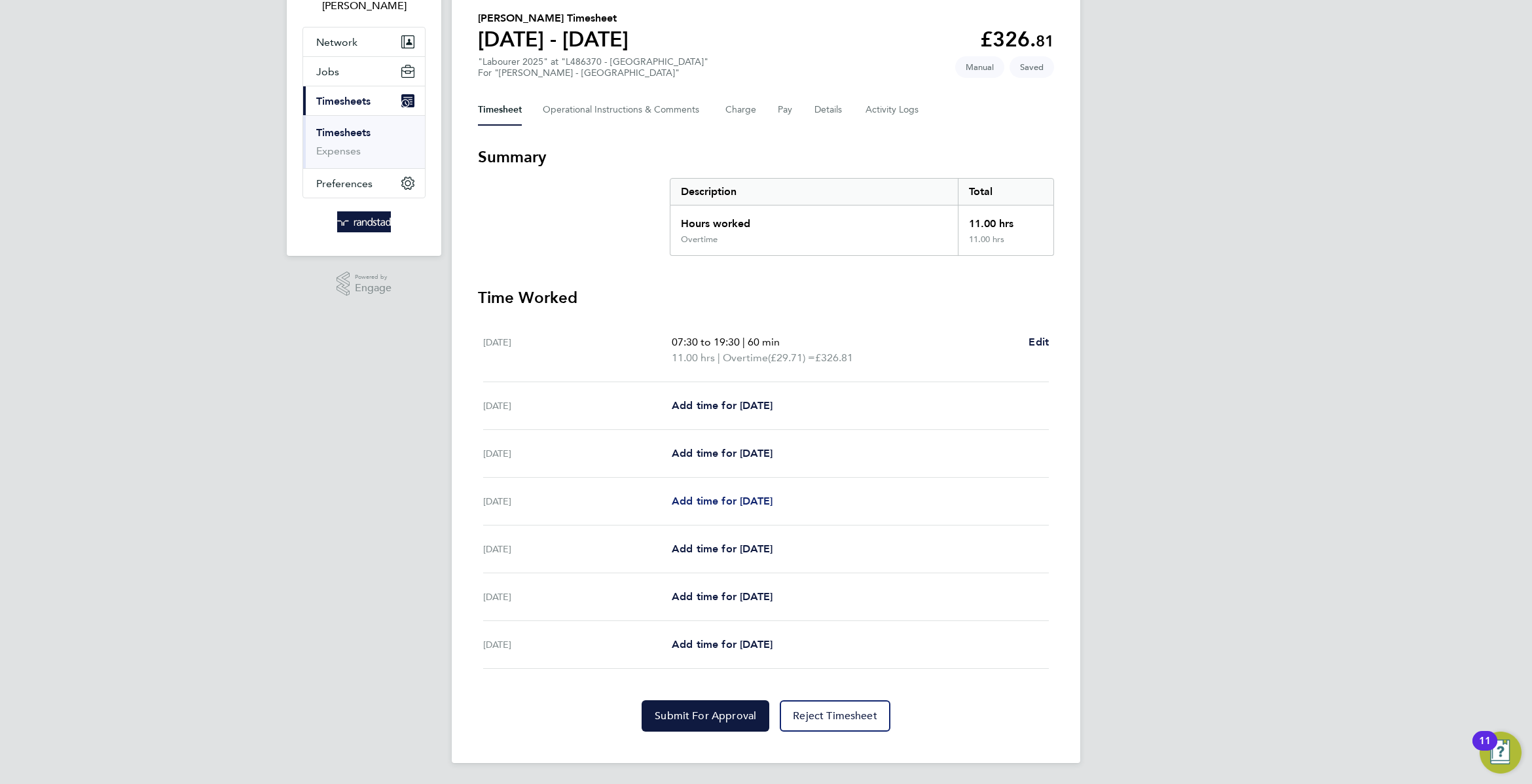
click at [773, 493] on link "Add time for [DATE]" at bounding box center [722, 501] width 101 height 16
select select "60"
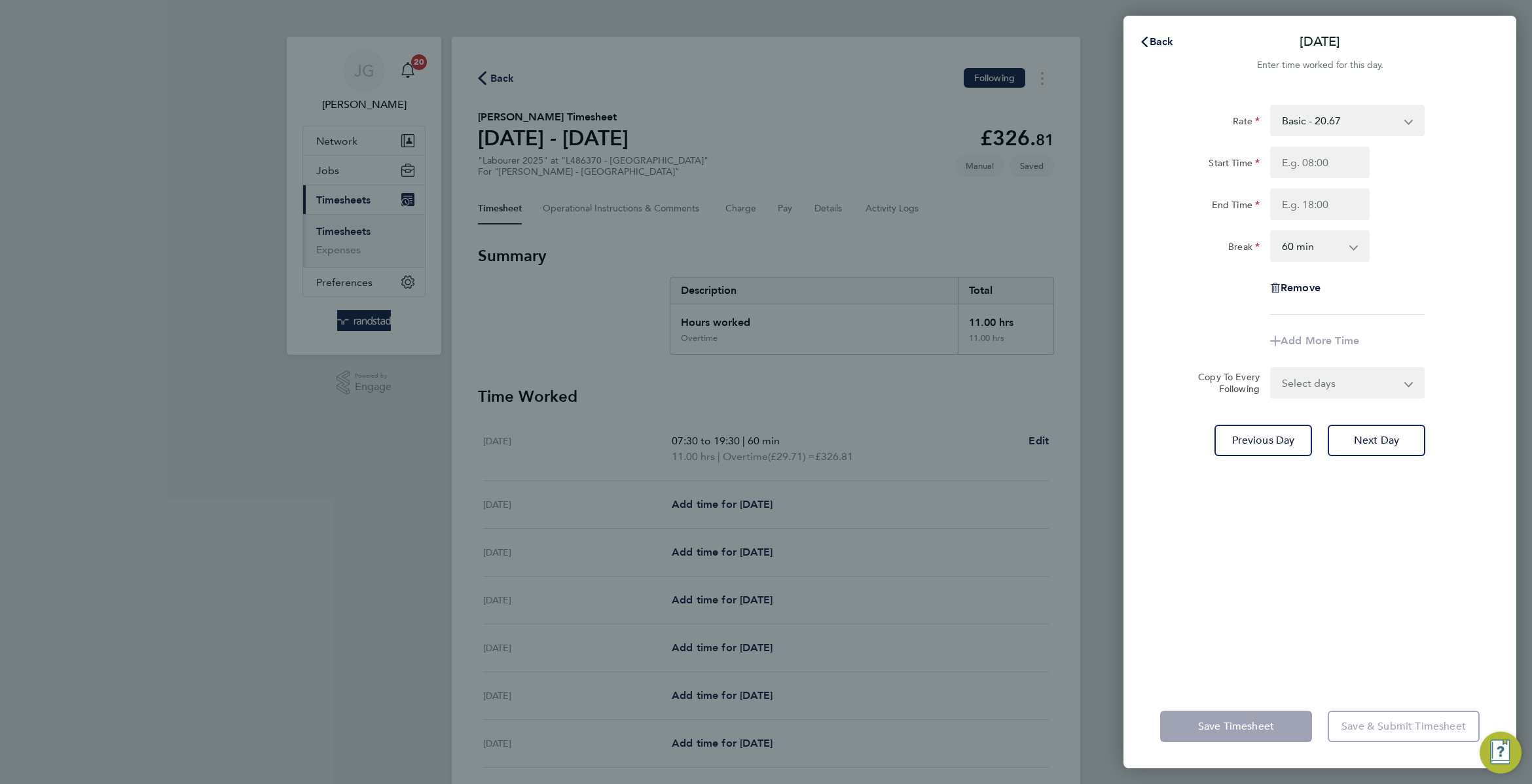
click at [1347, 138] on div "Rate Basic - 20.67 Overtime - 29.71 Start Time End Time Break 0 min 15 min 30 m…" at bounding box center [1319, 209] width 320 height 210
click at [1332, 173] on input "Start Time" at bounding box center [1319, 162] width 100 height 32
type input "07:30"
click at [1349, 195] on input "End Time" at bounding box center [1319, 204] width 100 height 32
click at [1406, 203] on div "End Time 16:30" at bounding box center [1320, 204] width 330 height 32
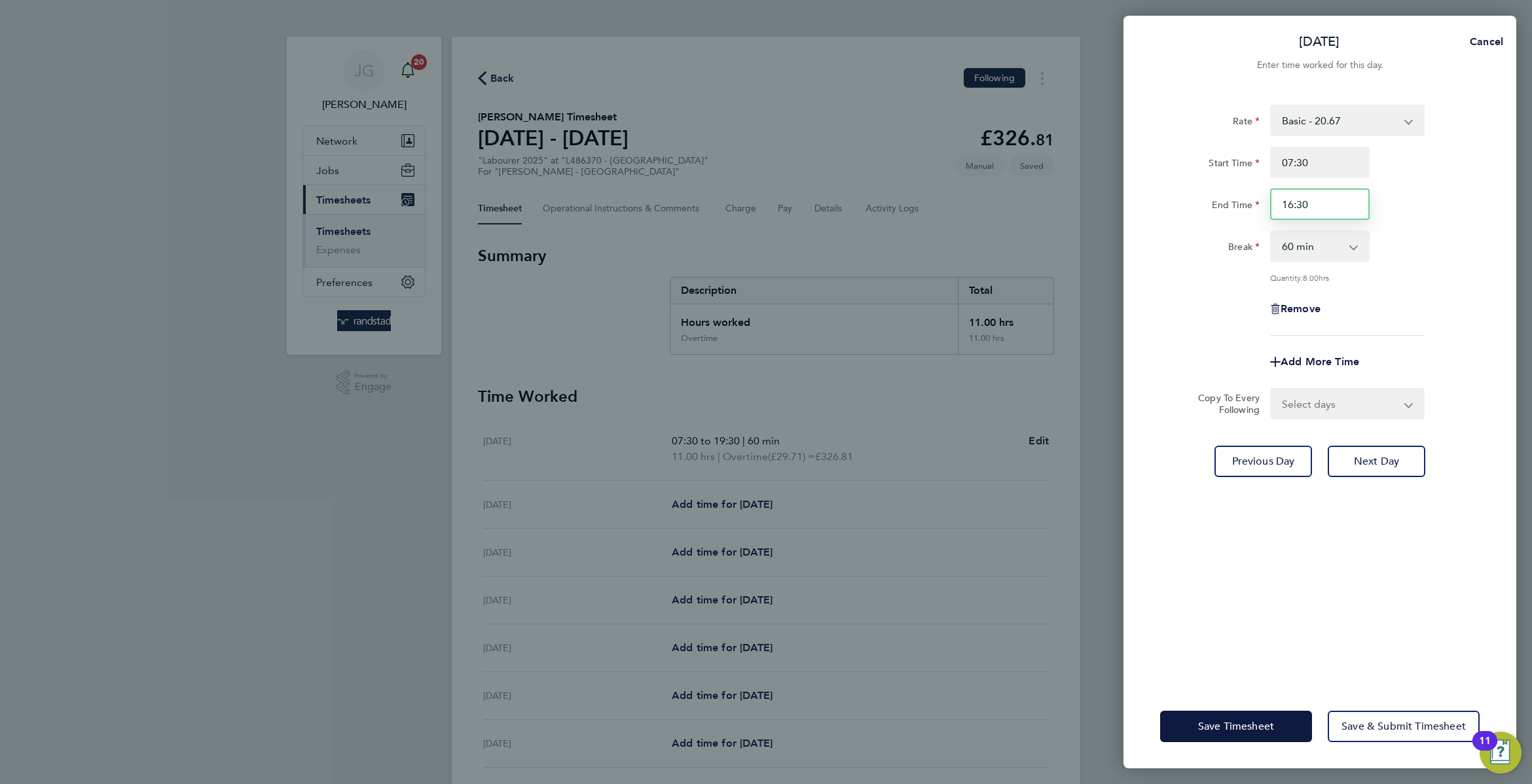
click at [1303, 214] on input "16:30" at bounding box center [1319, 204] width 100 height 32
type input "17:00"
click at [1401, 243] on div "Break 0 min 15 min 30 min 45 min 60 min 75 min 90 min" at bounding box center [1320, 246] width 330 height 32
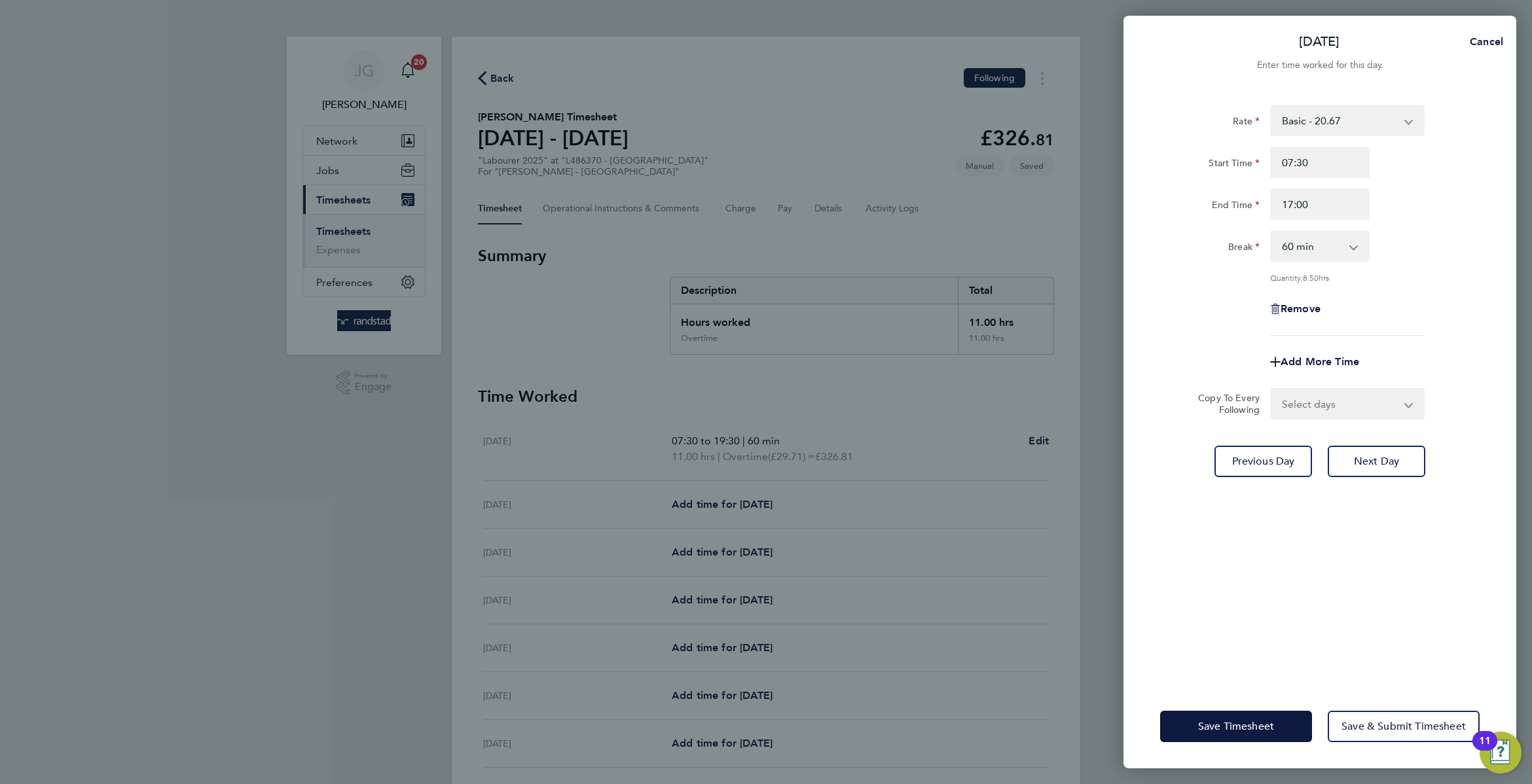
click at [1333, 413] on select "Select days Day [DATE] [DATE] [DATE]" at bounding box center [1340, 404] width 137 height 29
select select "DAY"
click at [1272, 390] on select "Select days Day [DATE] [DATE] [DATE]" at bounding box center [1340, 404] width 137 height 29
select select "[DATE]"
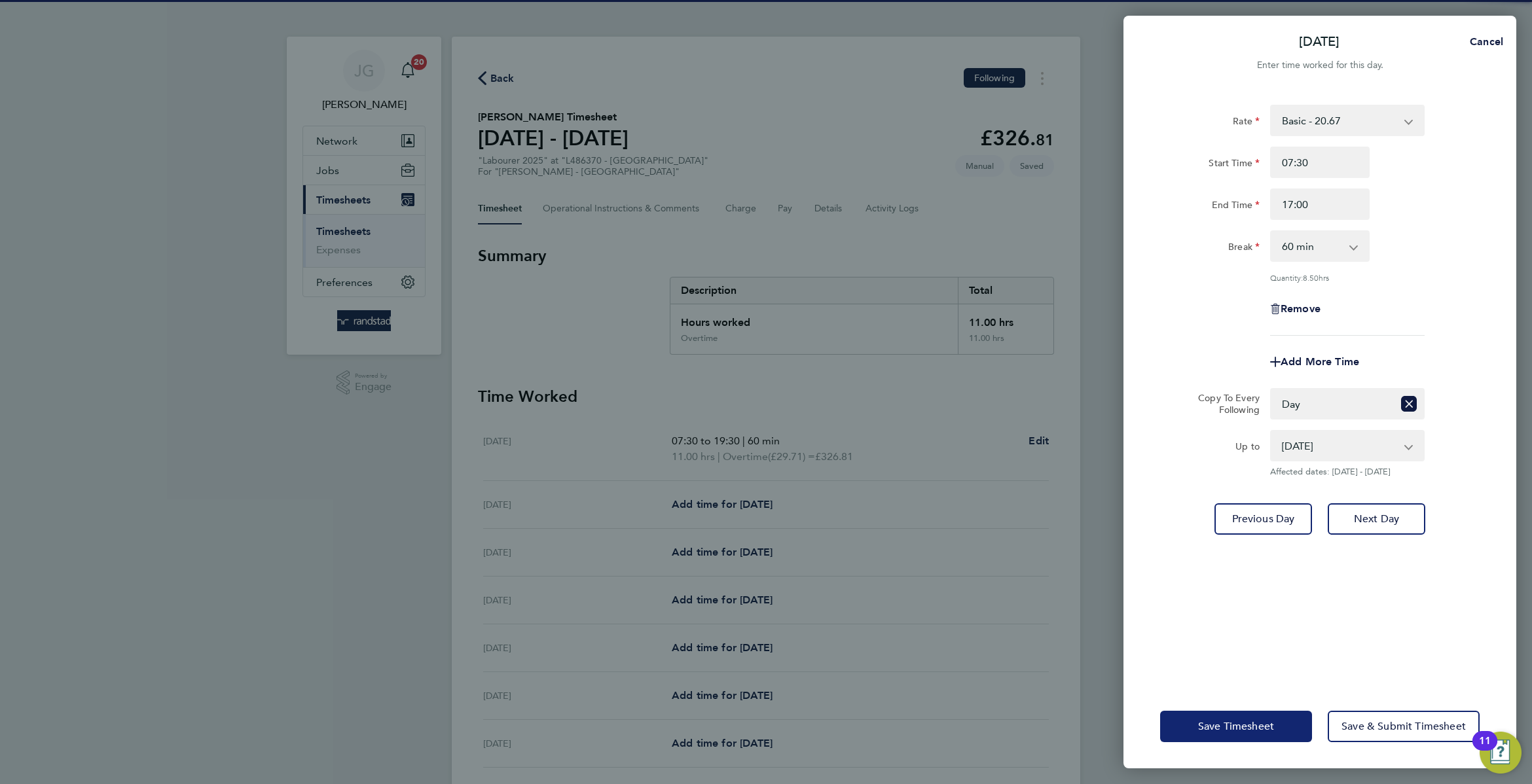
click at [1243, 725] on span "Save Timesheet" at bounding box center [1235, 726] width 76 height 13
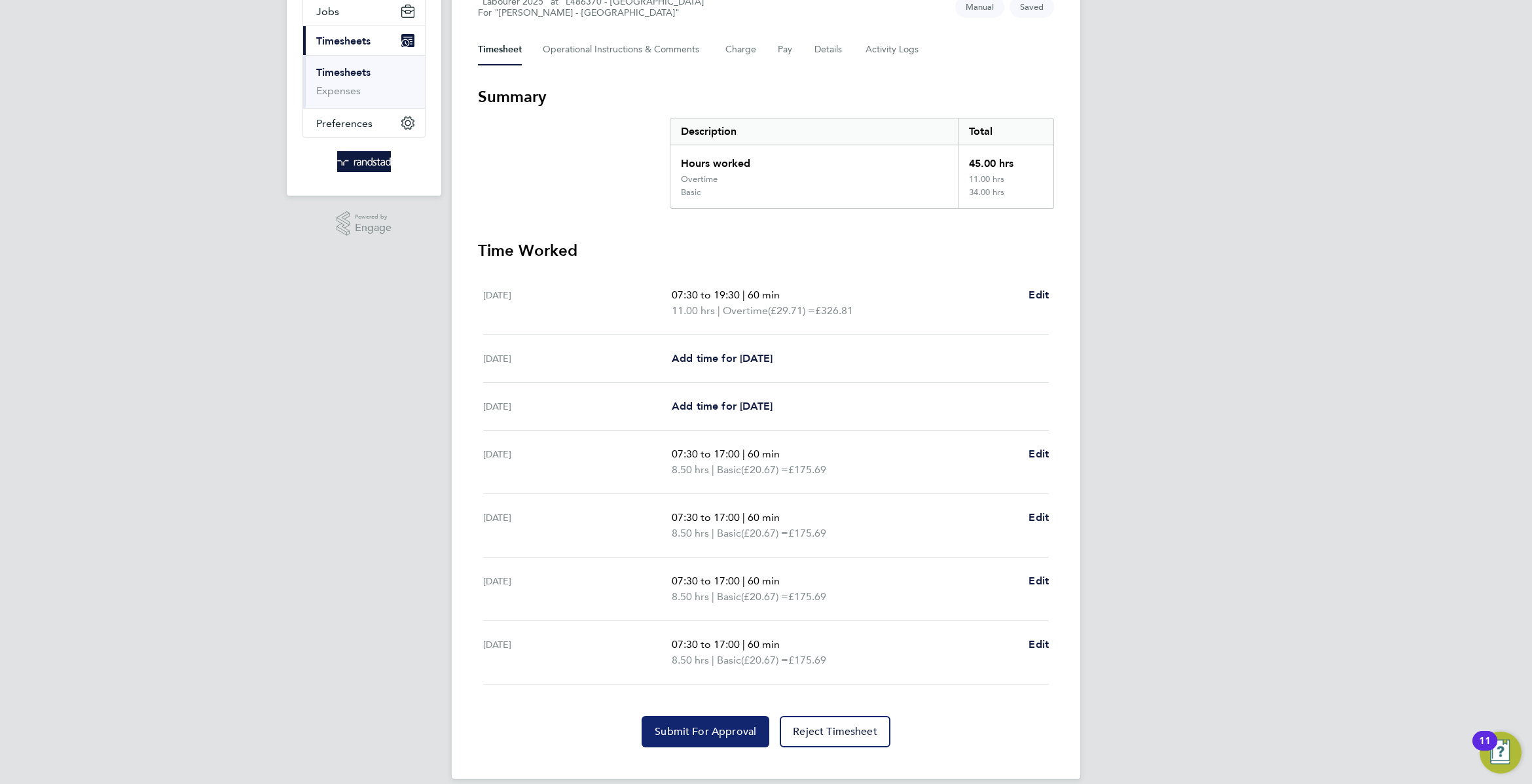
click at [721, 726] on span "Submit For Approval" at bounding box center [705, 732] width 102 height 13
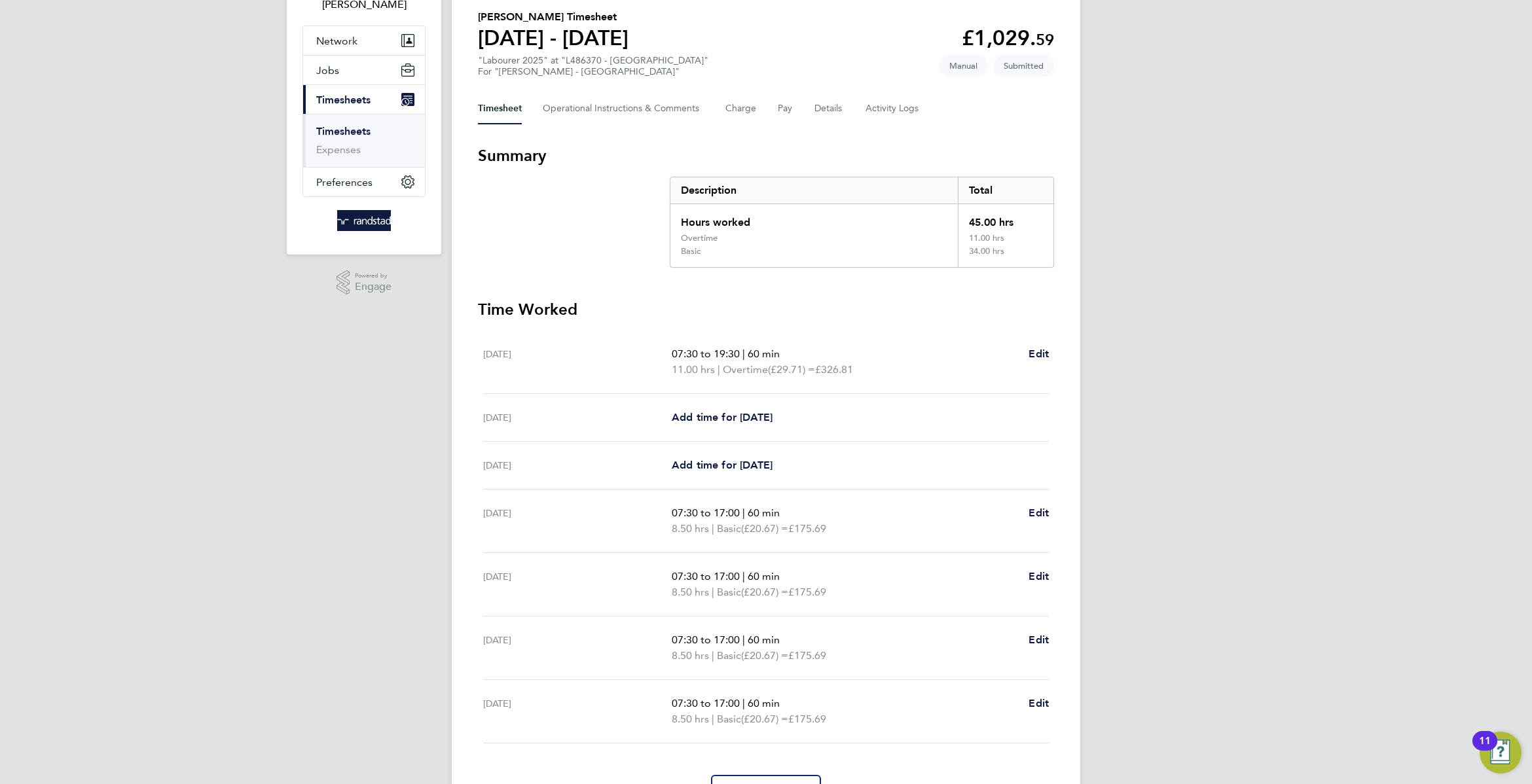
scroll to position [90, 0]
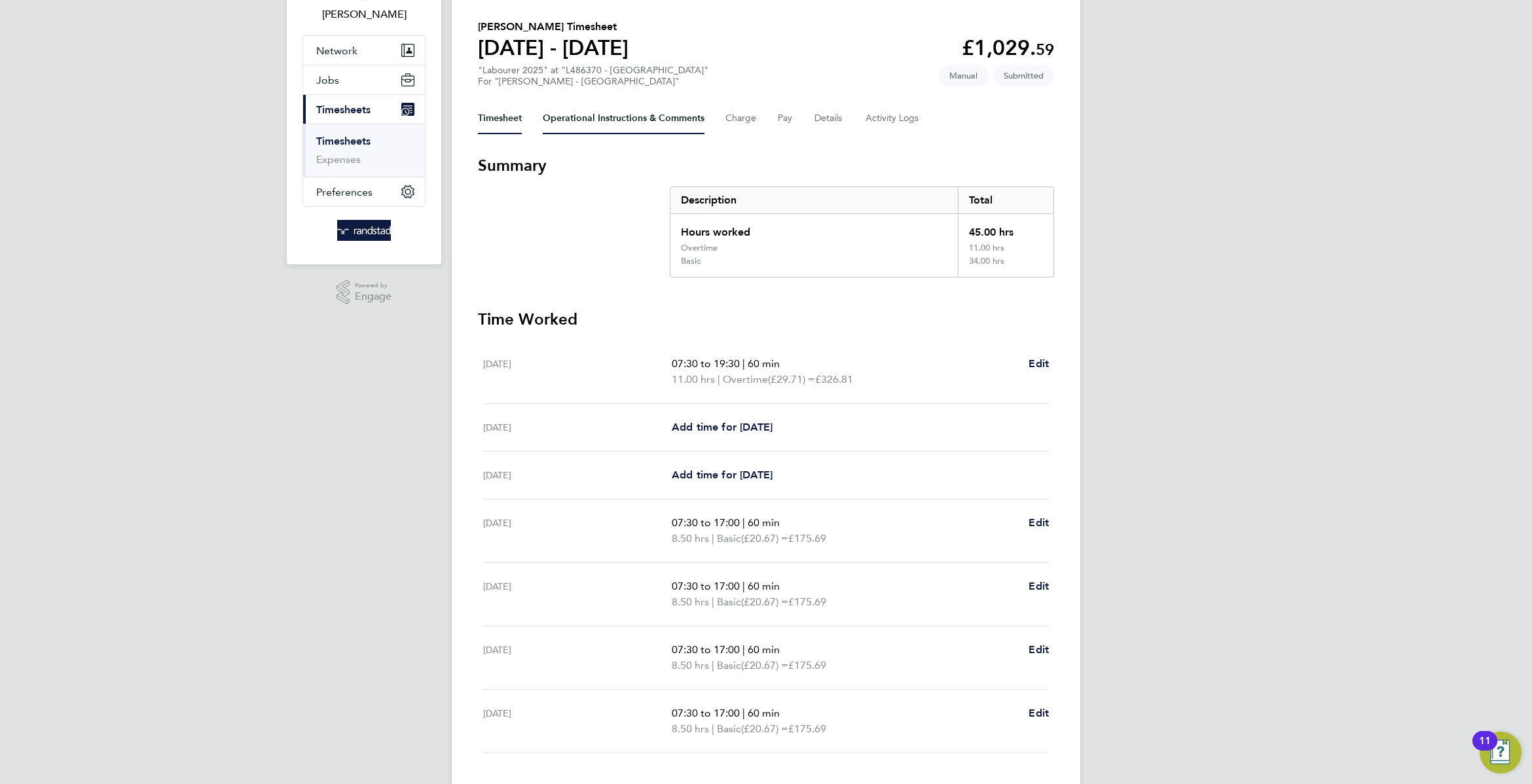
drag, startPoint x: 564, startPoint y: 97, endPoint x: 582, endPoint y: 119, distance: 28.4
click at [564, 98] on div "Back Following [PERSON_NAME] Timesheet [DATE] - [DATE] £1,029. 59 "Labourer 202…" at bounding box center [766, 396] width 628 height 901
click at [588, 125] on Comments-tab "Operational Instructions & Comments" at bounding box center [623, 118] width 161 height 32
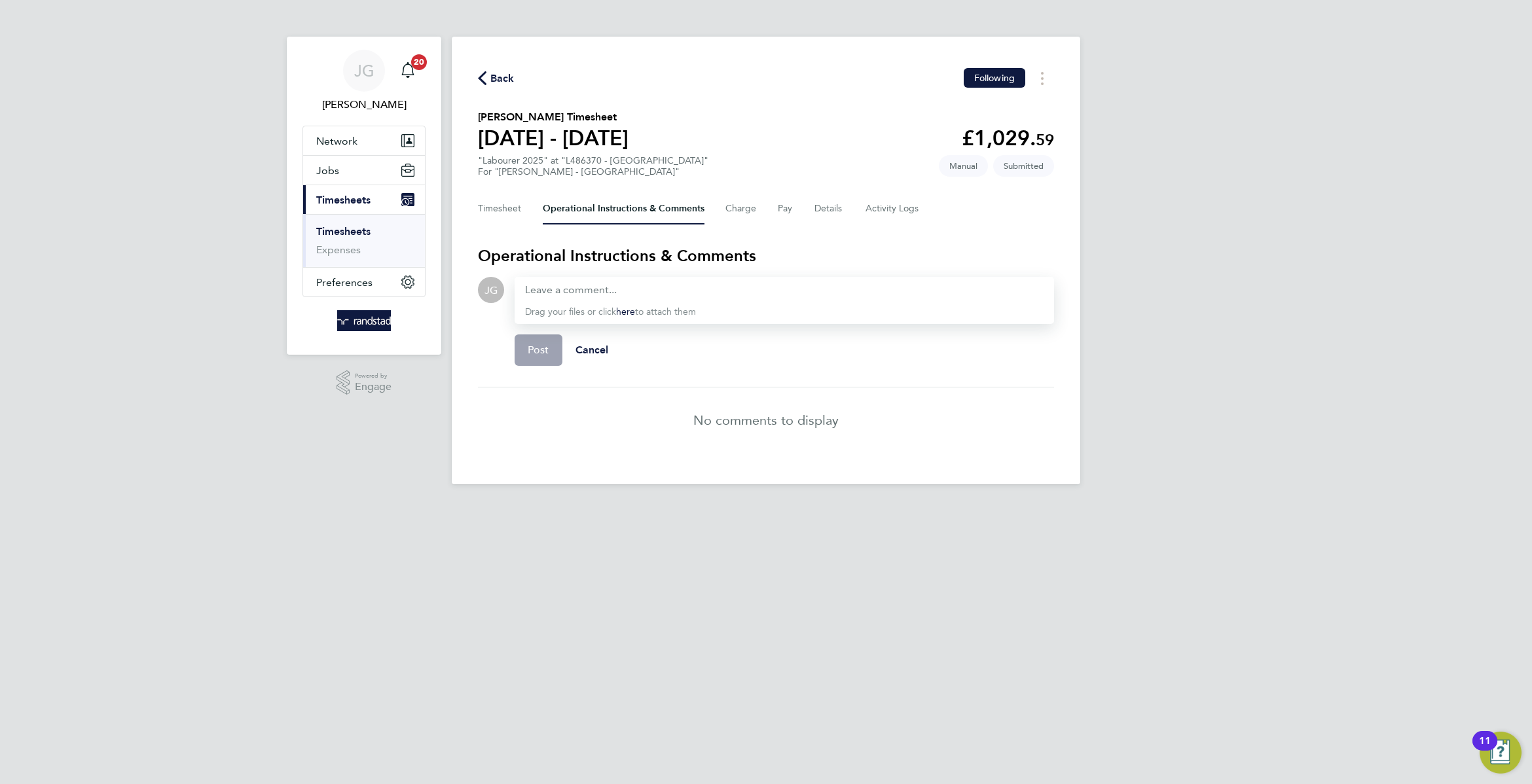
click at [498, 237] on div "Back Following [PERSON_NAME] Timesheet [DATE] - [DATE] £1,029. 59 "Labourer 202…" at bounding box center [766, 260] width 628 height 447
click at [492, 205] on button "Timesheet" at bounding box center [500, 209] width 44 height 32
